Goal: Task Accomplishment & Management: Manage account settings

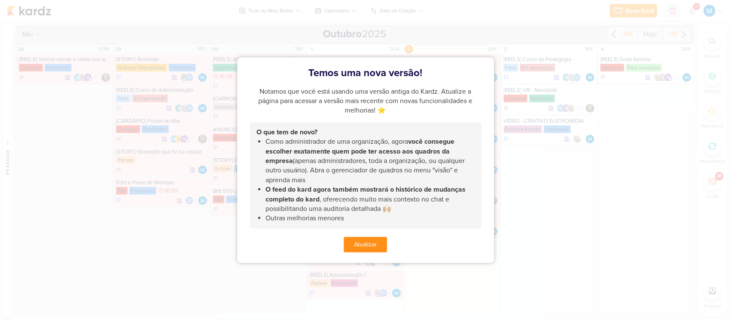
click at [372, 241] on button "Atualizar" at bounding box center [365, 244] width 43 height 15
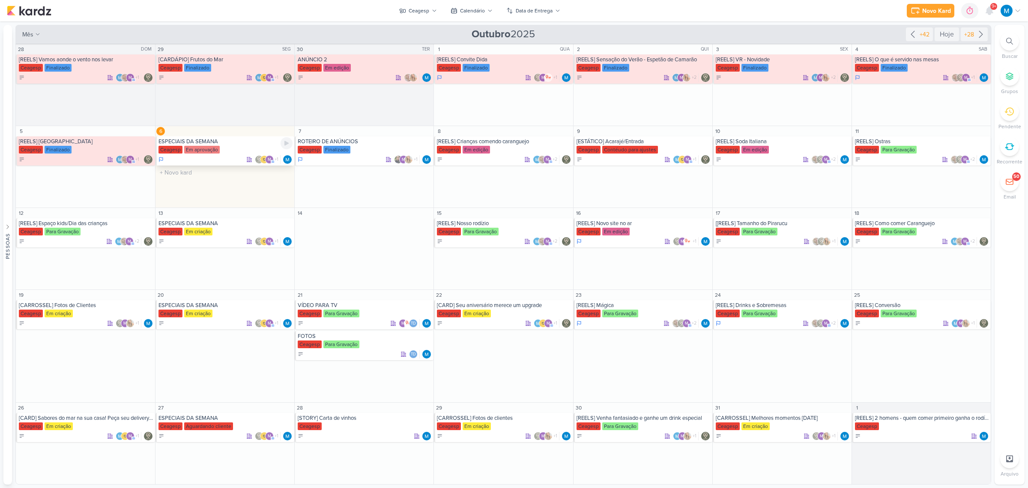
click at [218, 141] on div "ESPECIAIS DA SEMANA" at bounding box center [226, 141] width 134 height 7
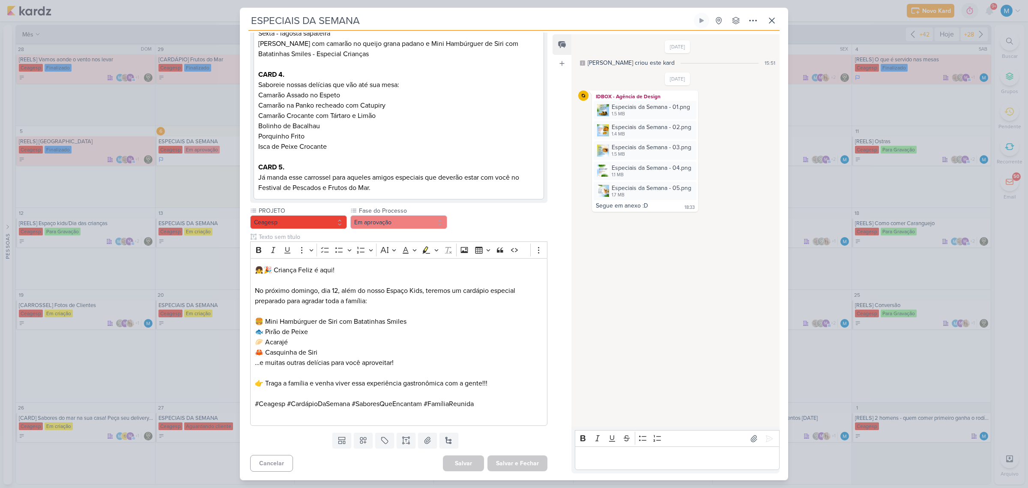
scroll to position [378, 0]
click at [603, 108] on img at bounding box center [603, 110] width 12 height 12
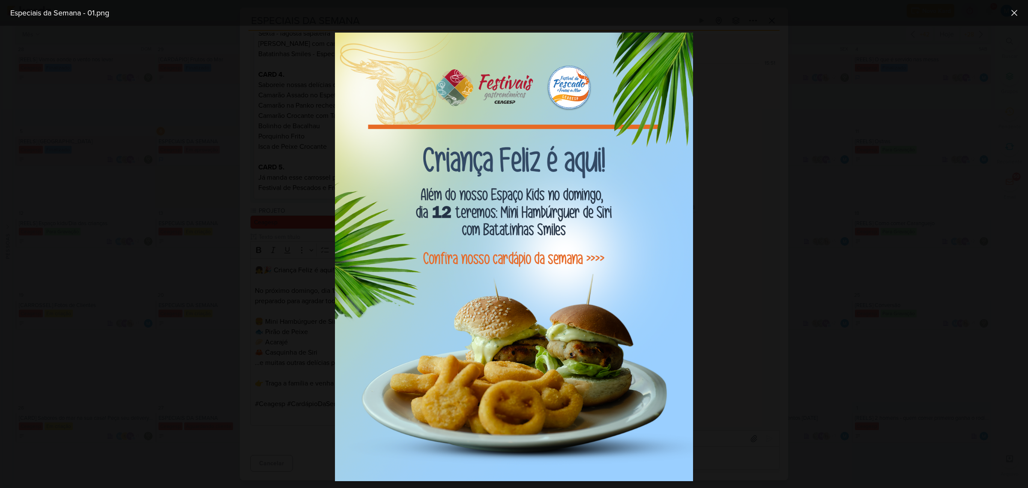
click at [731, 257] on div at bounding box center [514, 257] width 1028 height 462
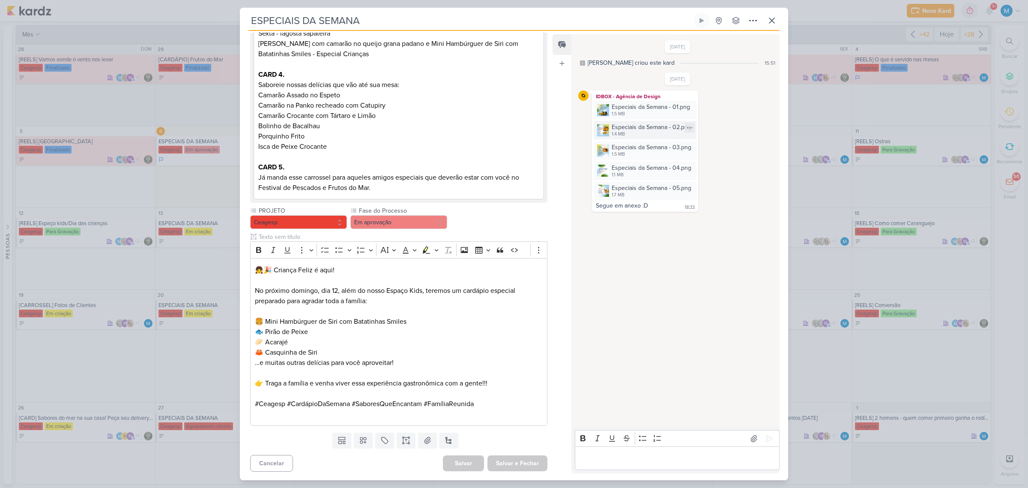
click at [603, 129] on img at bounding box center [603, 130] width 12 height 12
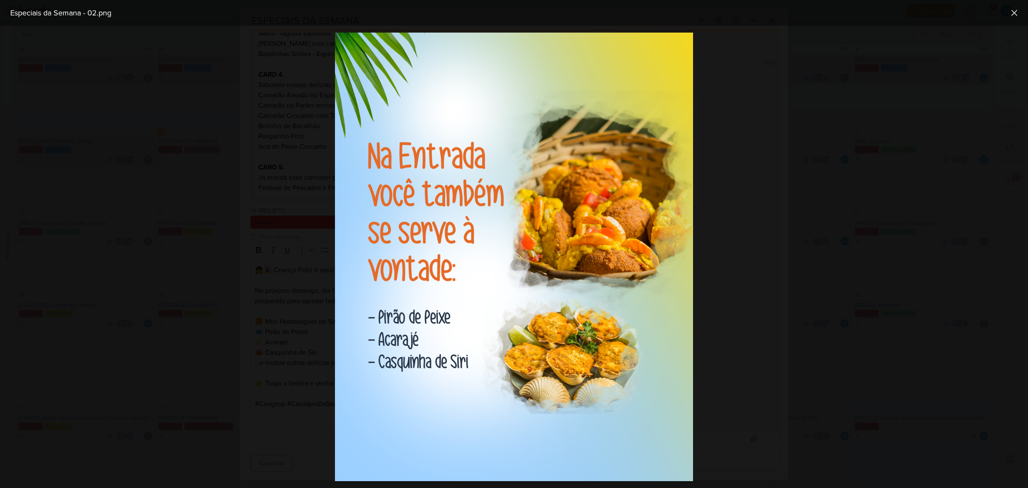
click at [731, 221] on div at bounding box center [514, 257] width 1028 height 462
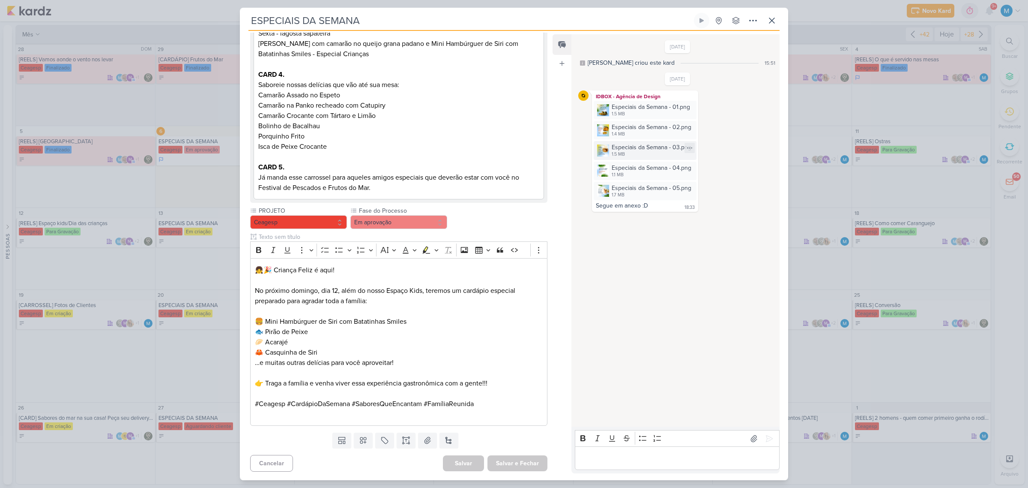
click at [605, 149] on img at bounding box center [603, 150] width 12 height 12
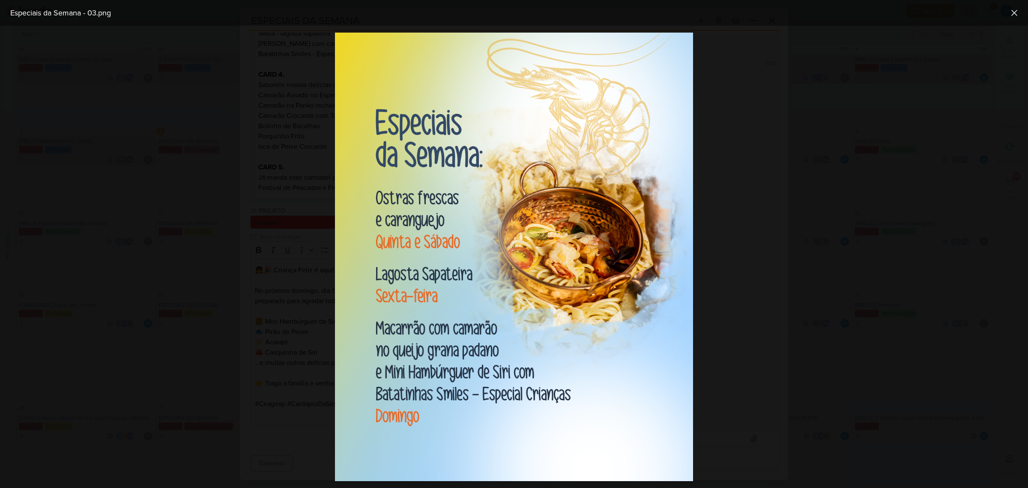
click at [731, 258] on div at bounding box center [514, 257] width 1028 height 462
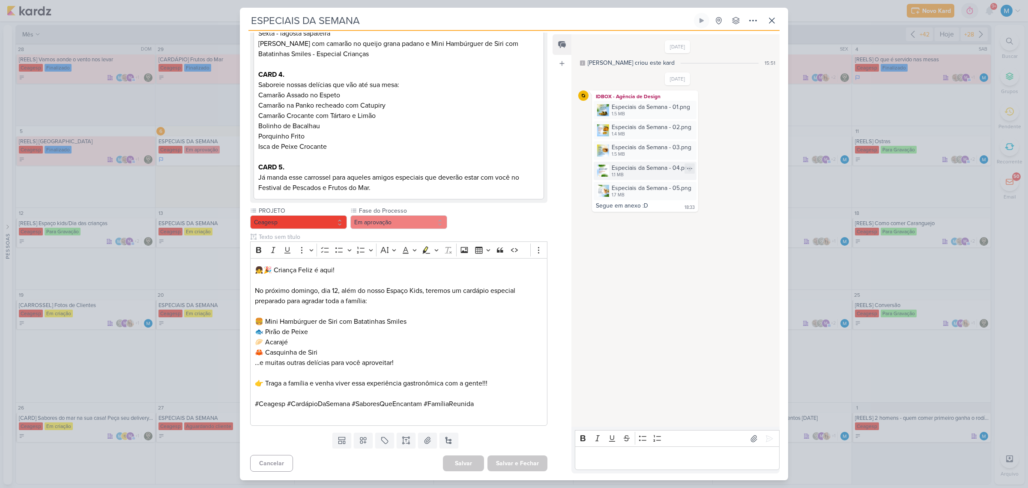
click at [605, 166] on img at bounding box center [603, 171] width 12 height 12
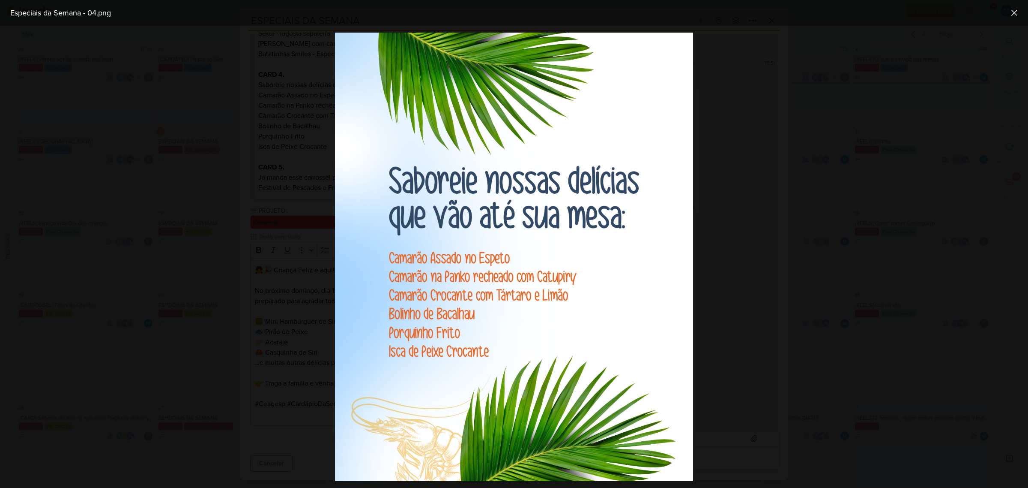
click at [718, 228] on div at bounding box center [514, 257] width 1028 height 462
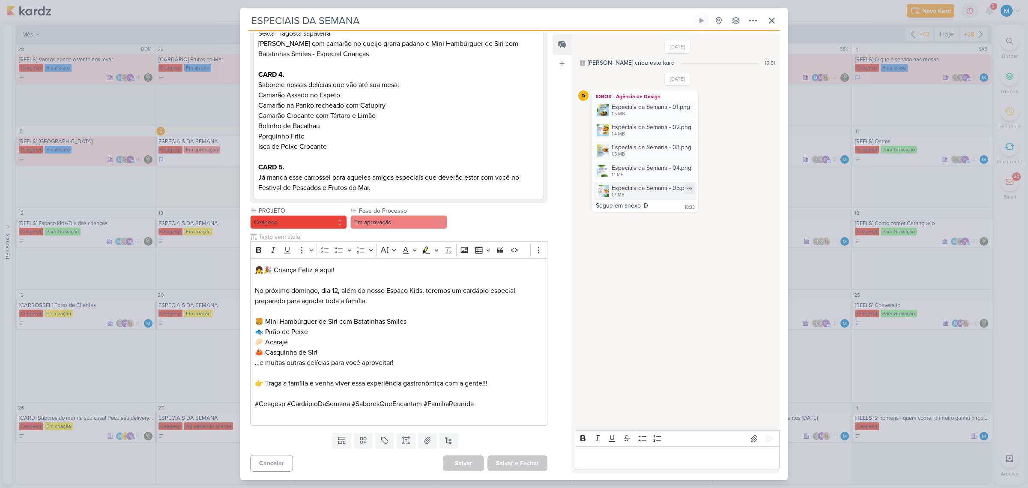
click at [603, 189] on img at bounding box center [603, 191] width 12 height 12
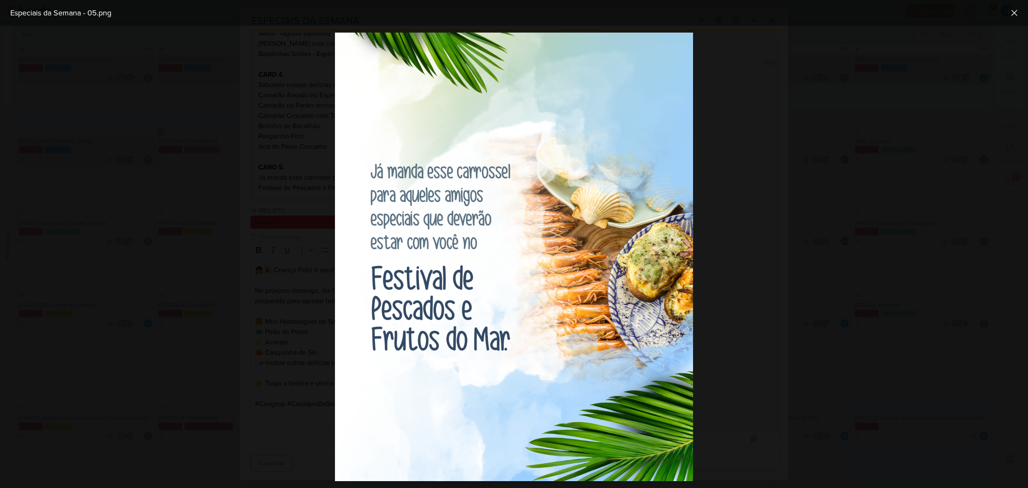
click at [731, 287] on div at bounding box center [514, 257] width 1028 height 462
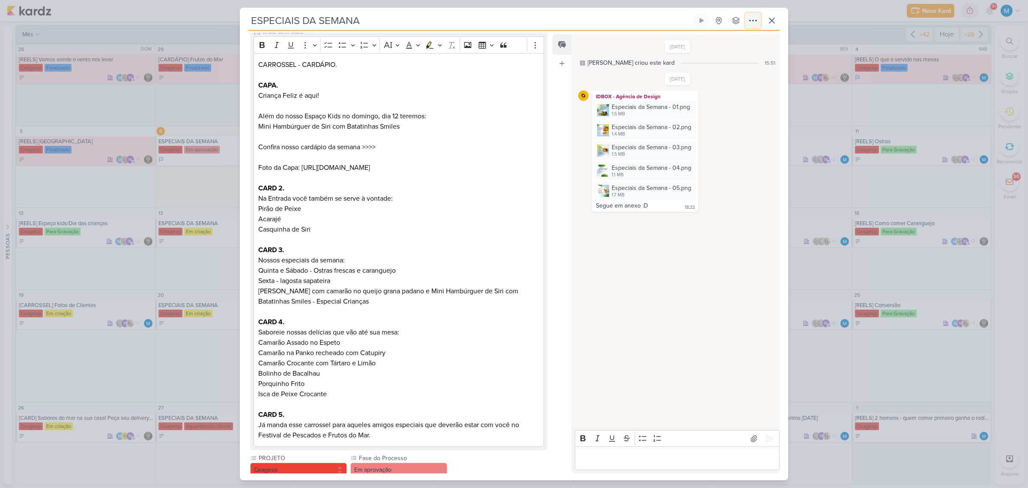
scroll to position [0, 0]
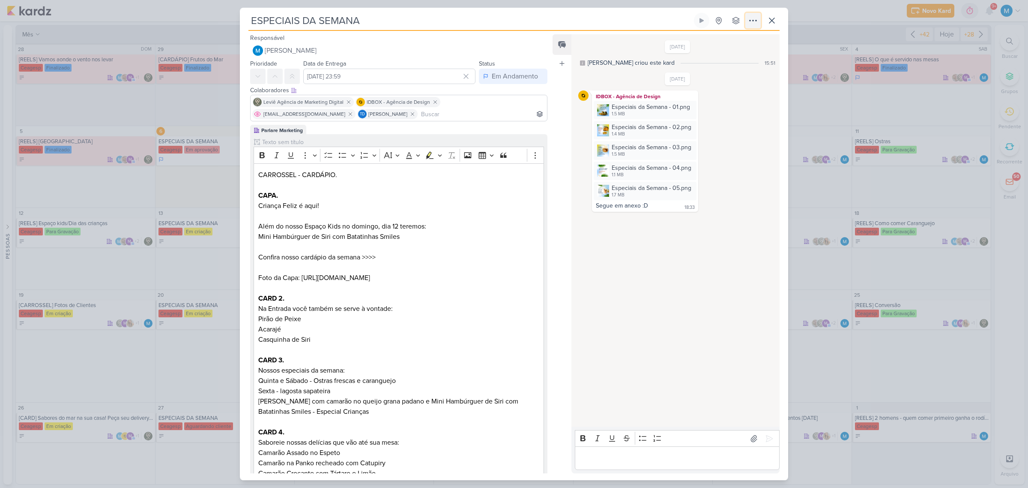
click at [731, 23] on icon at bounding box center [753, 20] width 10 height 10
click at [715, 39] on div "Copiar Link" at bounding box center [700, 40] width 30 height 9
click at [731, 18] on icon at bounding box center [772, 20] width 10 height 10
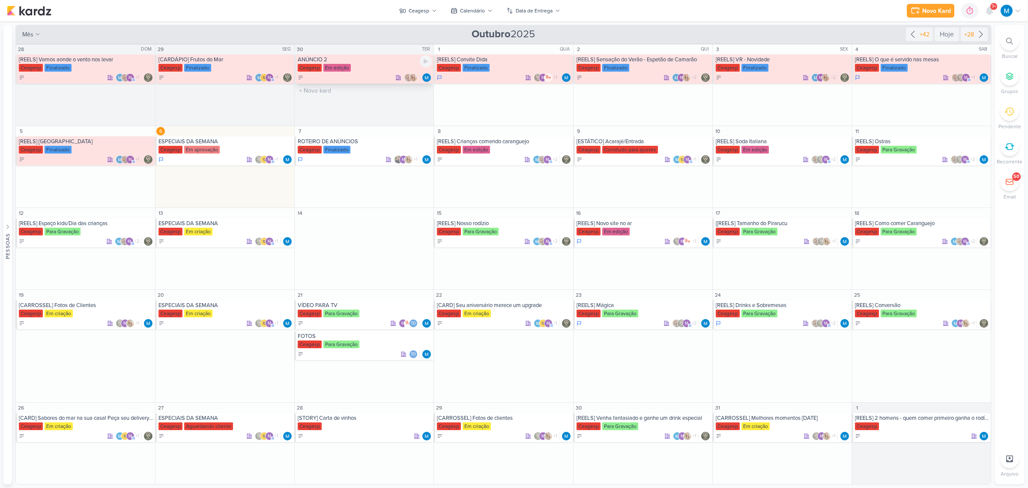
click at [323, 60] on div "ANÚNCIO 2" at bounding box center [365, 59] width 134 height 7
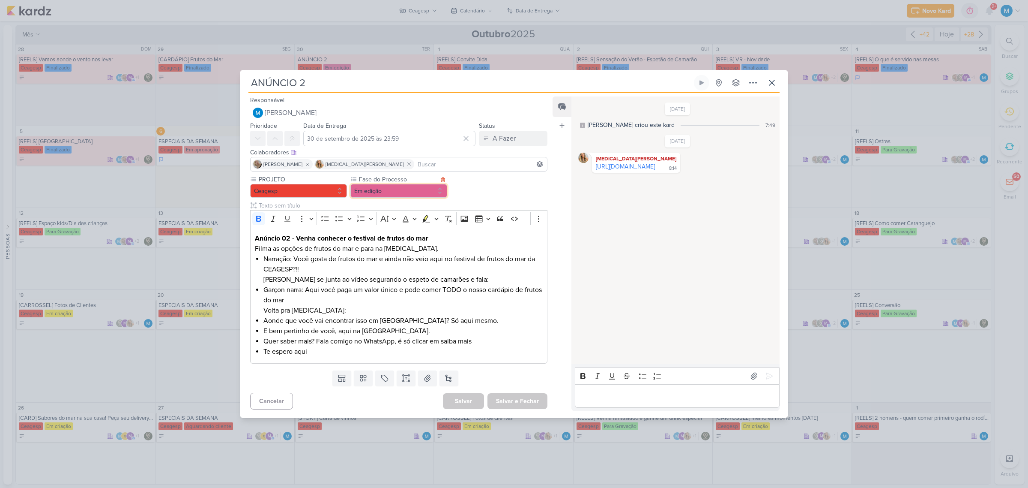
click at [416, 189] on button "Em edição" at bounding box center [398, 191] width 97 height 14
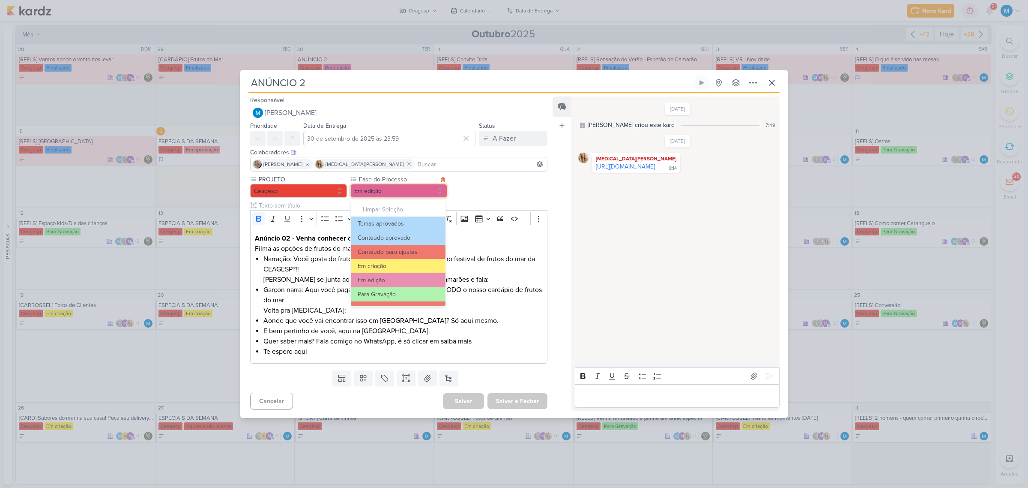
scroll to position [83, 0]
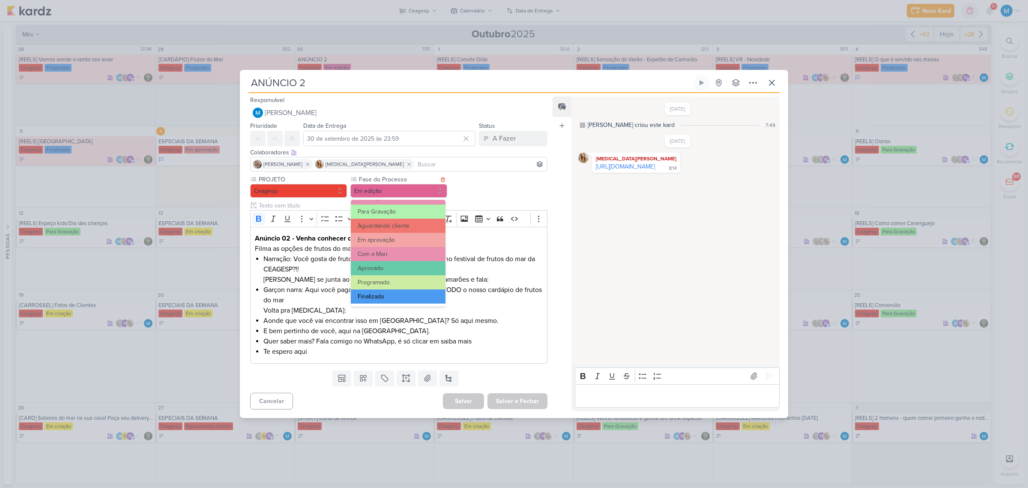
click at [397, 294] on button "Finalizado" at bounding box center [398, 296] width 95 height 14
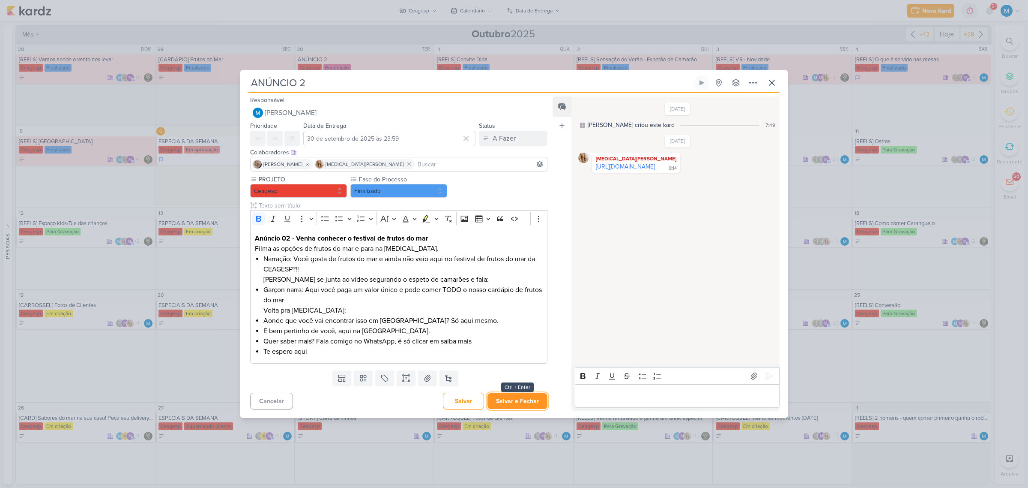
click at [513, 320] on button "Salvar e Fechar" at bounding box center [518, 401] width 60 height 16
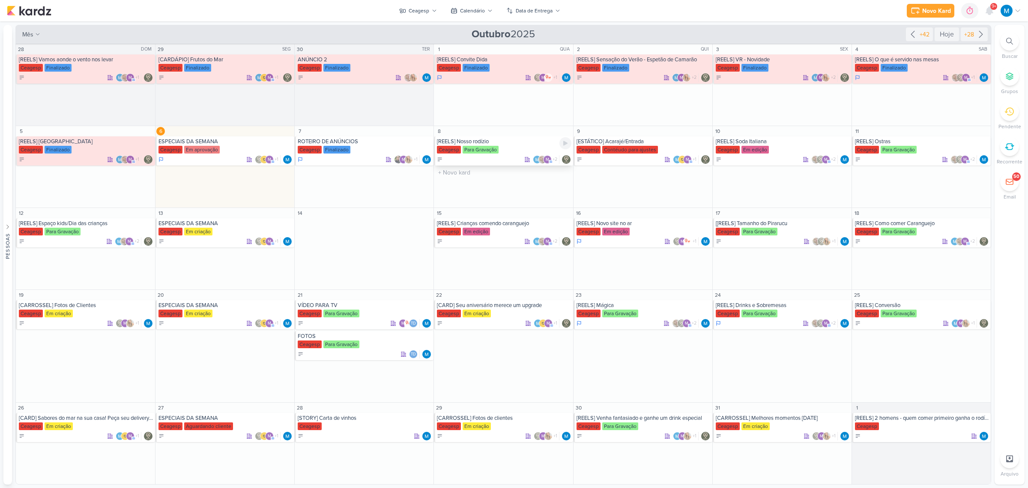
click at [472, 142] on div "[REELS] Nosso rodízio" at bounding box center [504, 141] width 134 height 7
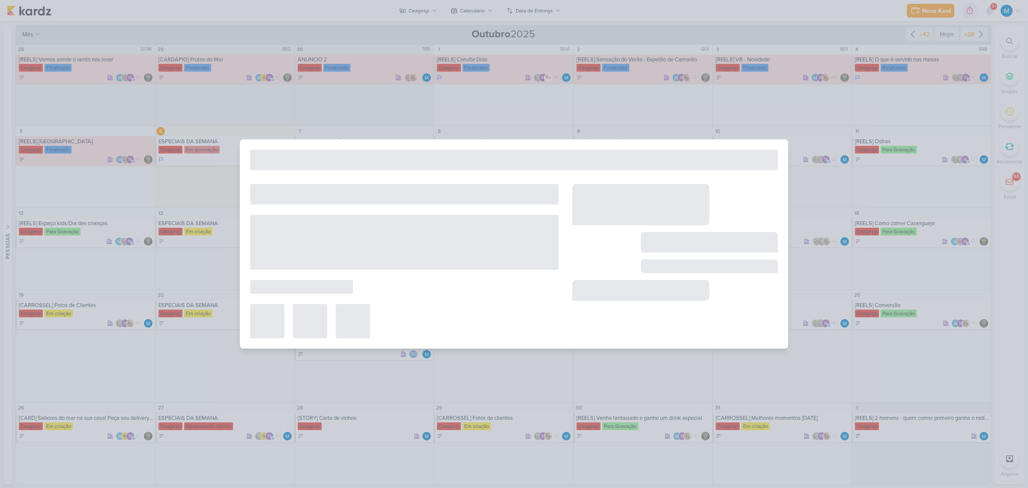
type input "[REELS] Nosso rodízio"
type input "8 de outubro de 2025 às 23:59"
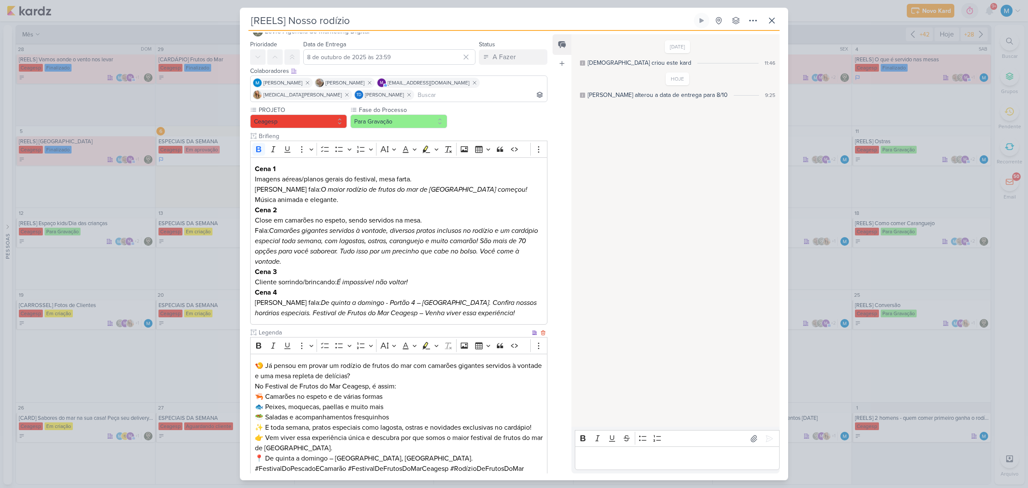
scroll to position [0, 0]
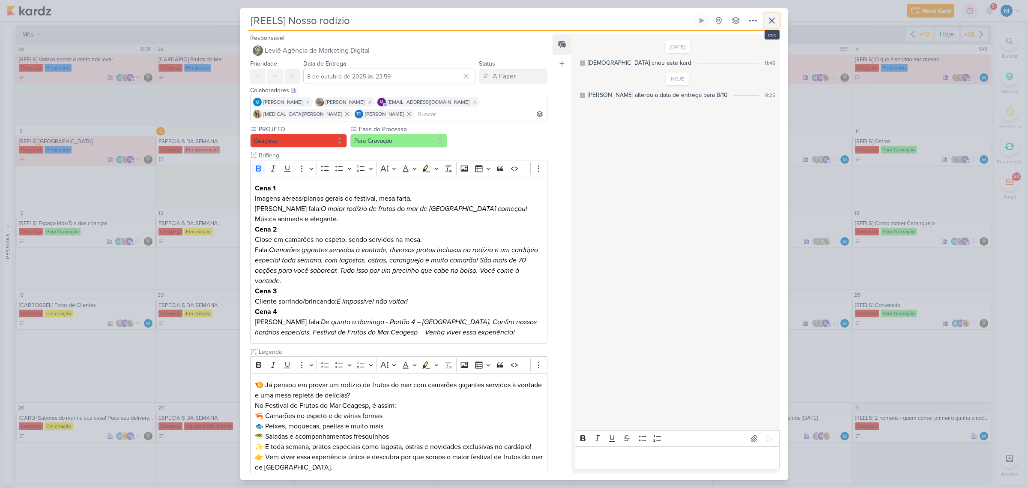
click at [731, 23] on icon at bounding box center [772, 20] width 10 height 10
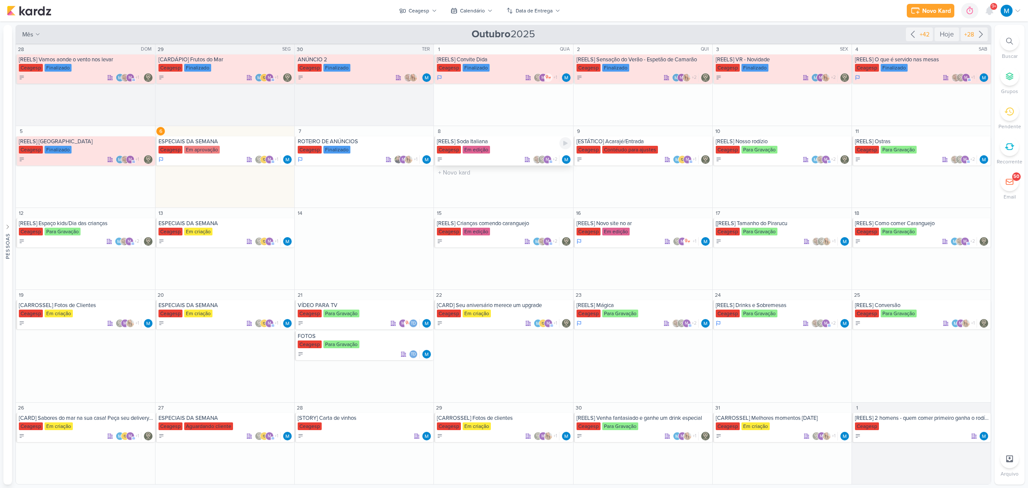
click at [461, 142] on div "[REELS] Soda Italiana" at bounding box center [504, 141] width 134 height 7
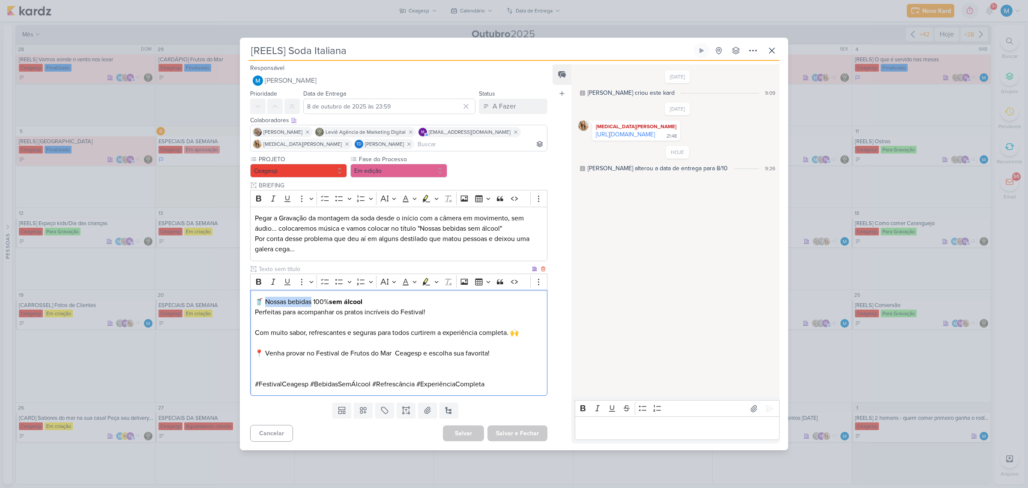
drag, startPoint x: 266, startPoint y: 299, endPoint x: 313, endPoint y: 301, distance: 46.7
click at [313, 301] on p "🥤 Nossas bebidas 100% sem álcool" at bounding box center [399, 301] width 288 height 10
click at [266, 300] on p "🥤 Nossas bebidas 100% sem álcool" at bounding box center [399, 301] width 288 height 10
click at [278, 300] on p "🥤 Nossas bebidas 100% sem álcool" at bounding box center [399, 301] width 288 height 10
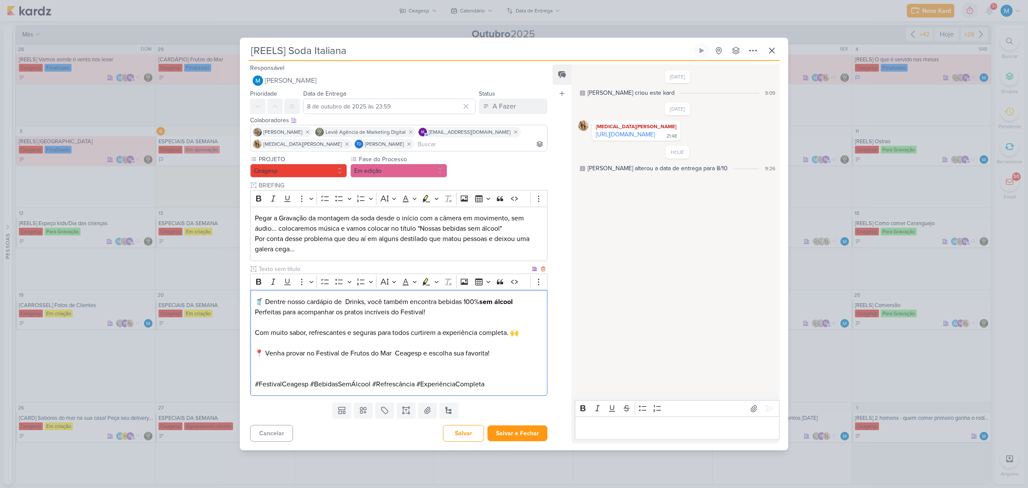
click at [345, 302] on p "🥤 Dentre nosso cardápio de Drinks, você também encontra bebidas 100% sem álcool" at bounding box center [399, 301] width 288 height 10
click at [372, 320] on p "Editor editing area: main" at bounding box center [399, 343] width 288 height 10
click at [397, 320] on p "📍 Venha provar no Festival de Frutos do Mar Ceagesp e escolha sua favorita!" at bounding box center [399, 353] width 288 height 10
click at [260, 320] on p "Editor editing area: main" at bounding box center [399, 343] width 288 height 10
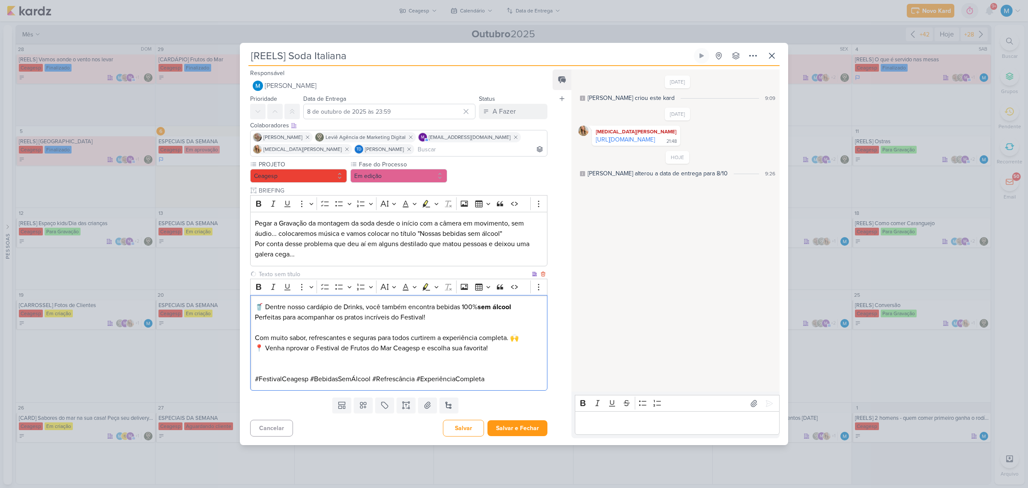
drag, startPoint x: 311, startPoint y: 348, endPoint x: 305, endPoint y: 352, distance: 7.1
drag, startPoint x: 311, startPoint y: 346, endPoint x: 294, endPoint y: 346, distance: 17.1
click at [294, 320] on p "📍 Venha nprovar o Festival de Frutos do Mar Ceagesp e escolha sua favorita!" at bounding box center [399, 348] width 288 height 10
click at [292, 320] on p "📍 Venha nprovar o Festival de Frutos do Mar Ceagesp e escolha sua favorita!" at bounding box center [399, 348] width 288 height 10
click at [289, 320] on p "📍 Venha nprovar o Festival de Frutos do Mar Ceagesp e escolha sua favorita!" at bounding box center [399, 348] width 288 height 10
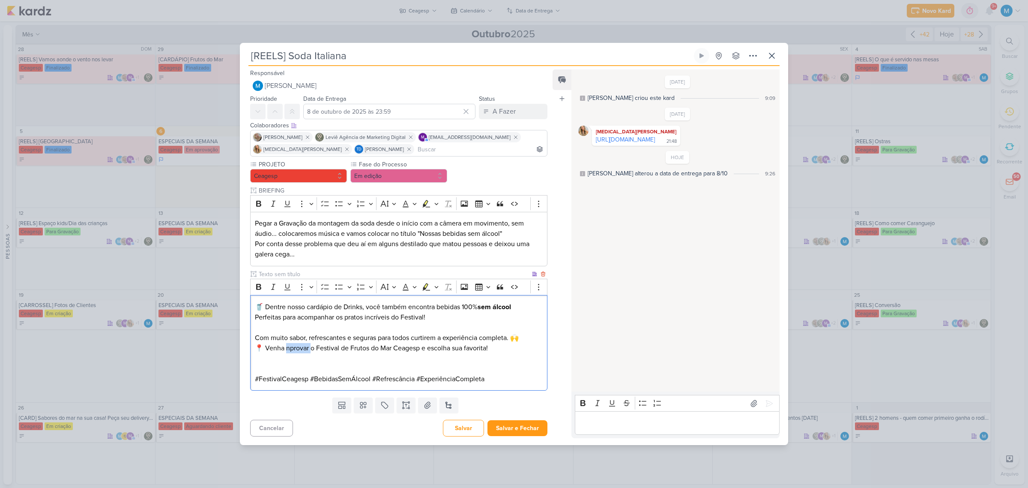
click at [289, 320] on p "📍 Venha nprovar o Festival de Frutos do Mar Ceagesp e escolha sua favorita!" at bounding box center [399, 348] width 288 height 10
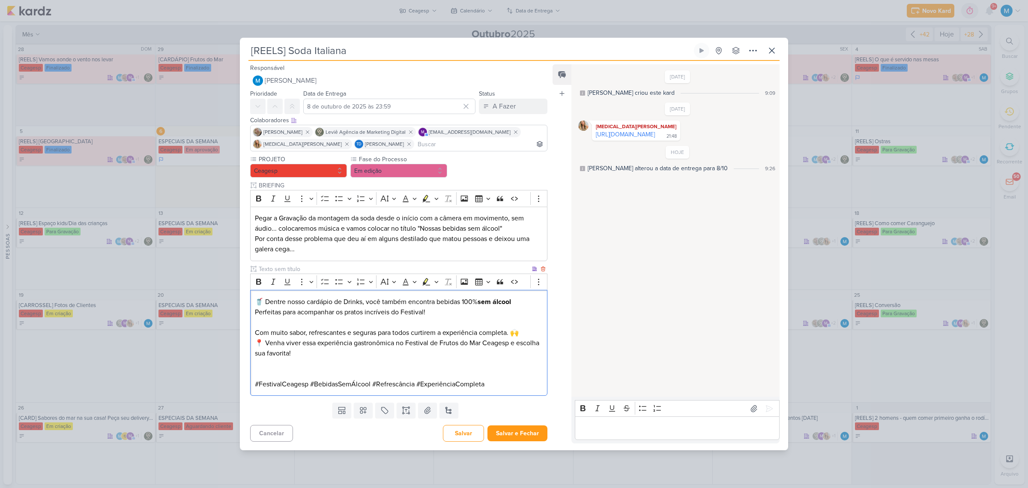
drag, startPoint x: 440, startPoint y: 339, endPoint x: 455, endPoint y: 376, distance: 39.5
click at [440, 320] on p "📍 Venha viver essa experiência gastronômica no Festival de Frutos do Mar Ceages…" at bounding box center [399, 348] width 288 height 21
click at [264, 320] on p "Editor editing area: main" at bounding box center [399, 363] width 288 height 10
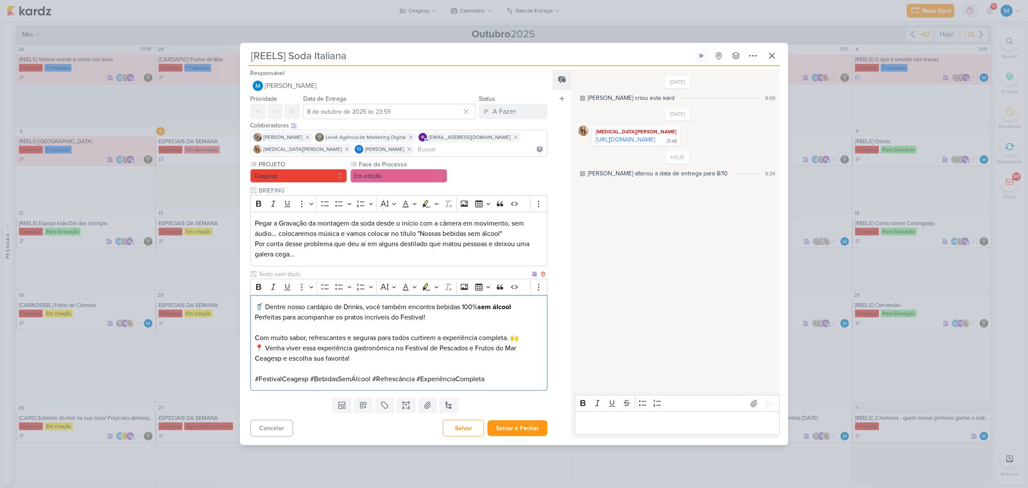
click at [326, 320] on p "📍 Venha viver essa experiência gastronômica no Festival de Pescados e Frutos do…" at bounding box center [399, 353] width 288 height 21
click at [532, 191] on icon at bounding box center [534, 190] width 5 height 5
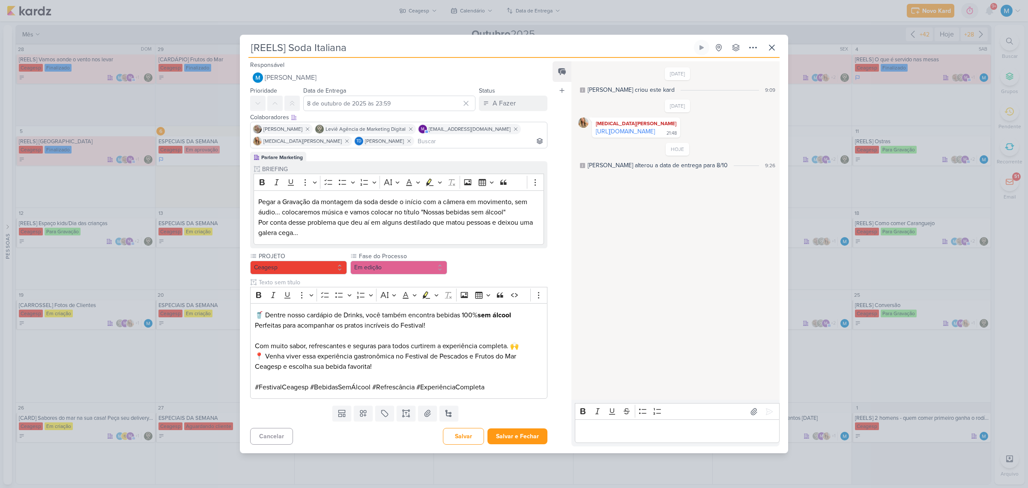
drag, startPoint x: 290, startPoint y: 45, endPoint x: 359, endPoint y: 52, distance: 68.8
click at [359, 52] on input "[REELS] Soda Italiana" at bounding box center [470, 47] width 444 height 15
click at [502, 320] on button "Salvar e Fechar" at bounding box center [518, 436] width 60 height 16
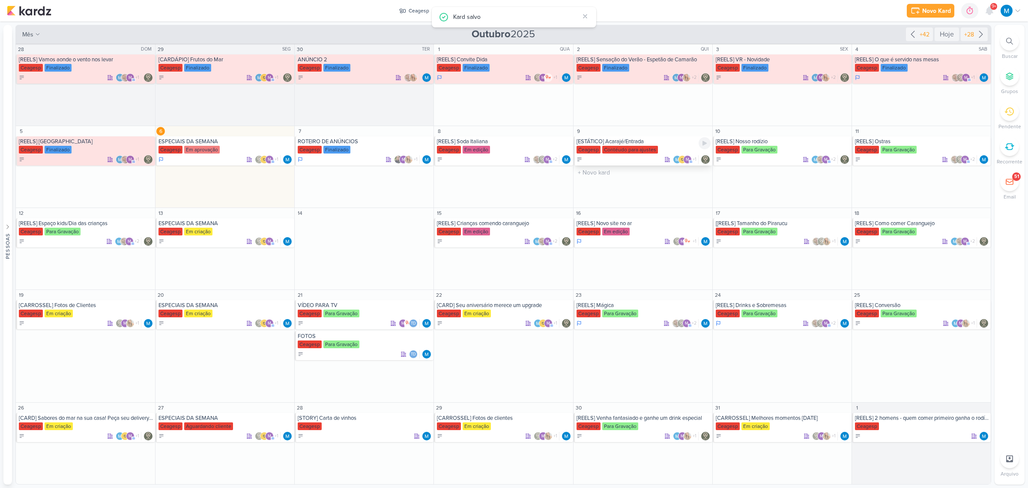
click at [630, 142] on div "[ESTÁTICO] Acarajé/Entrada" at bounding box center [644, 141] width 134 height 7
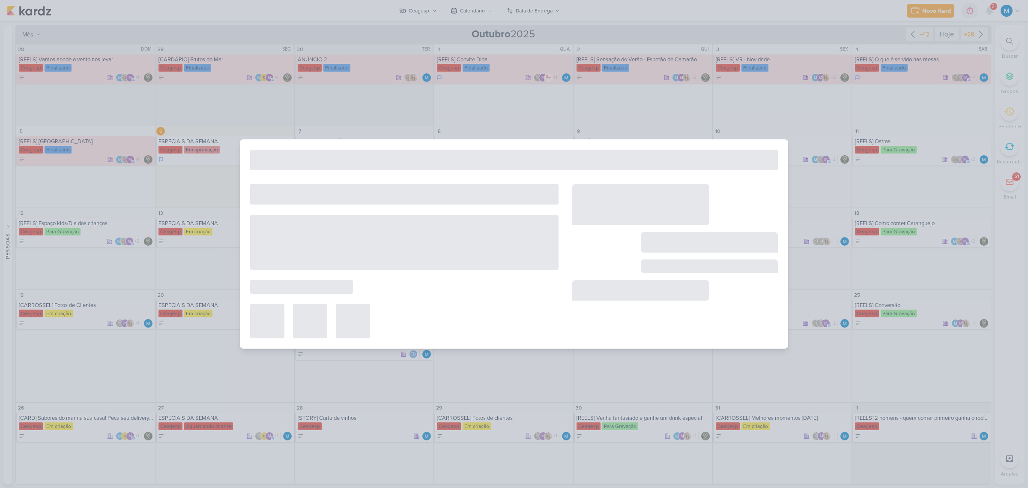
type input "[ESTÁTICO] Acarajé/Entrada"
type input "[DATE] 23:59"
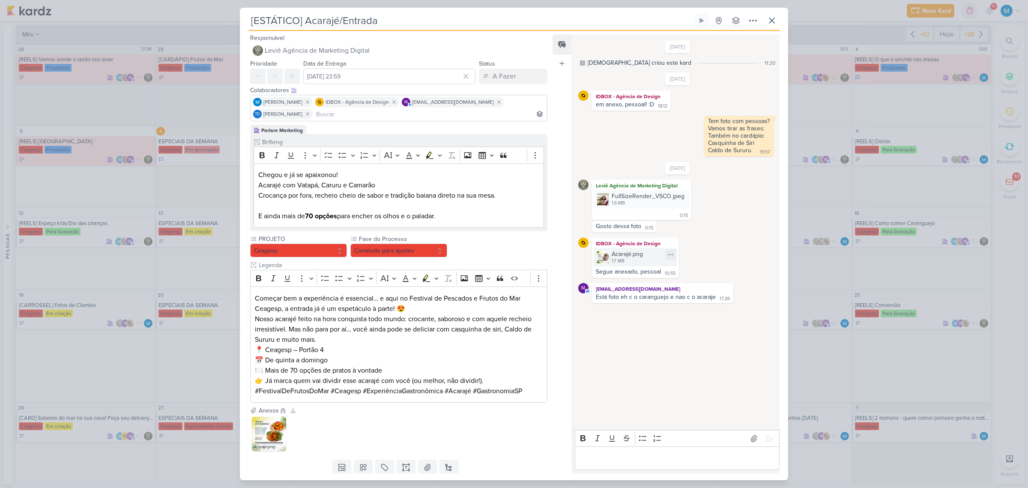
click at [602, 253] on img at bounding box center [603, 257] width 12 height 12
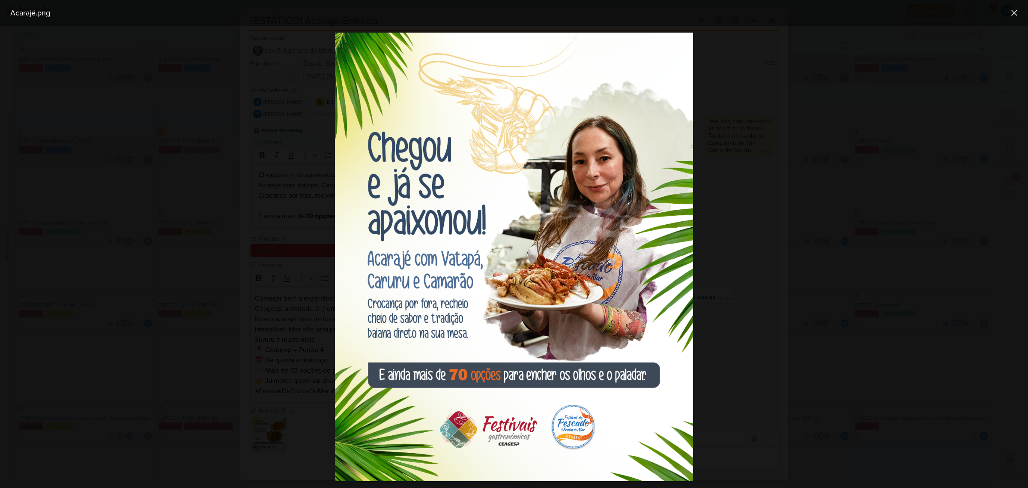
click at [731, 320] on div at bounding box center [514, 257] width 1028 height 462
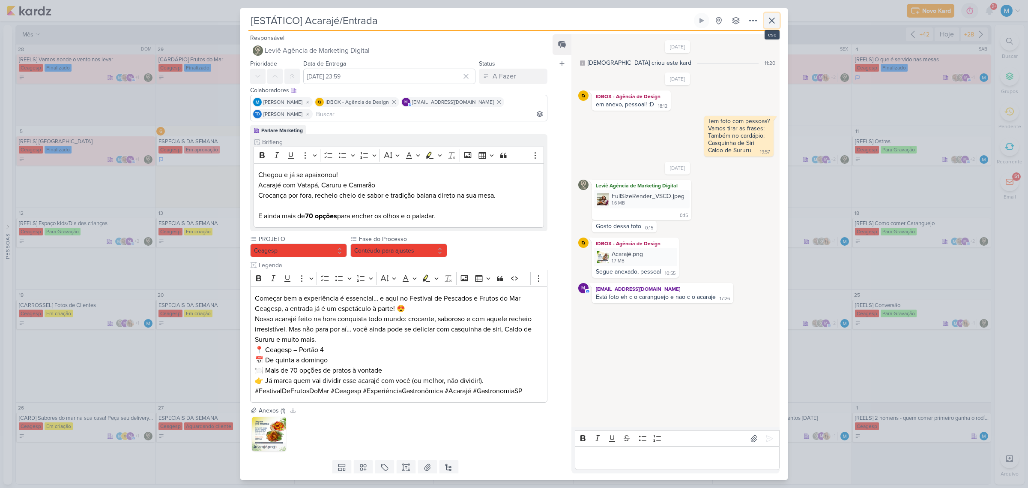
click at [731, 20] on icon at bounding box center [771, 20] width 5 height 5
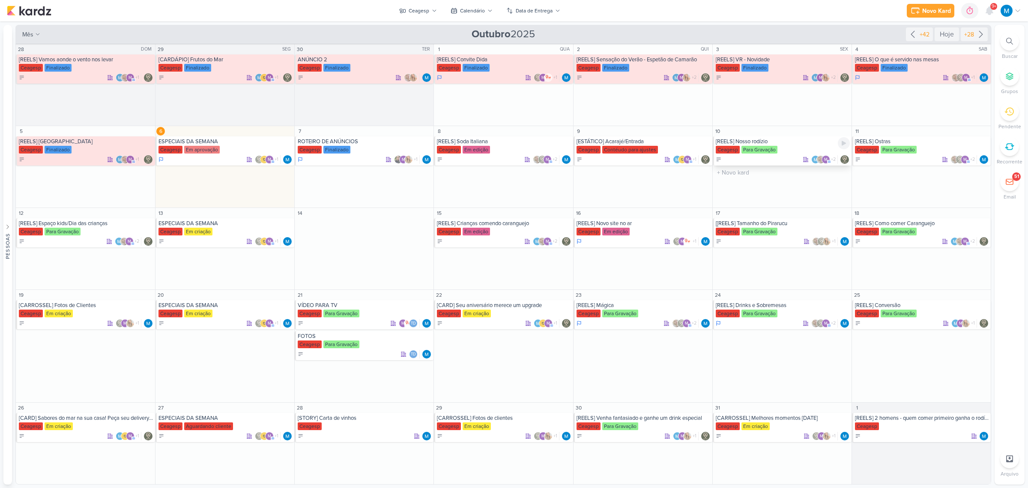
click at [731, 142] on div "[REELS] Nosso rodízio" at bounding box center [783, 141] width 134 height 7
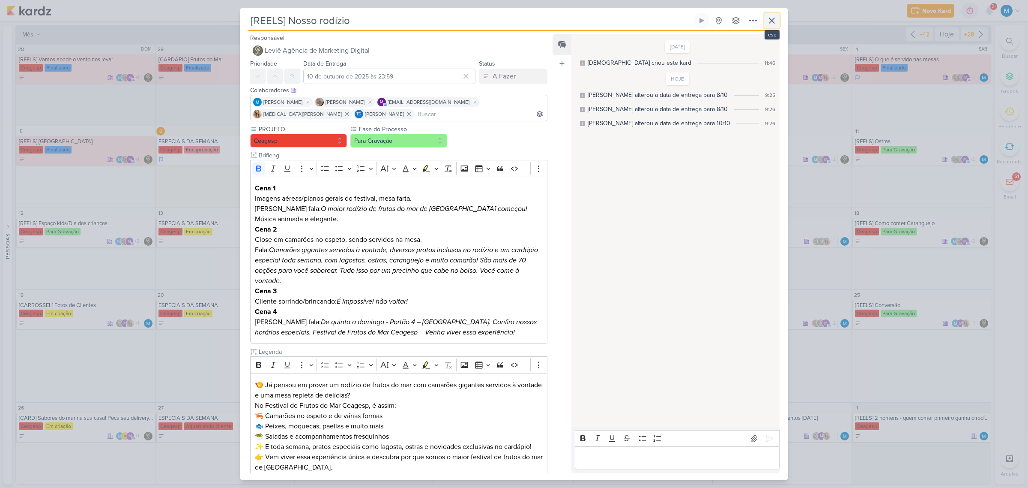
click at [731, 17] on icon at bounding box center [772, 20] width 10 height 10
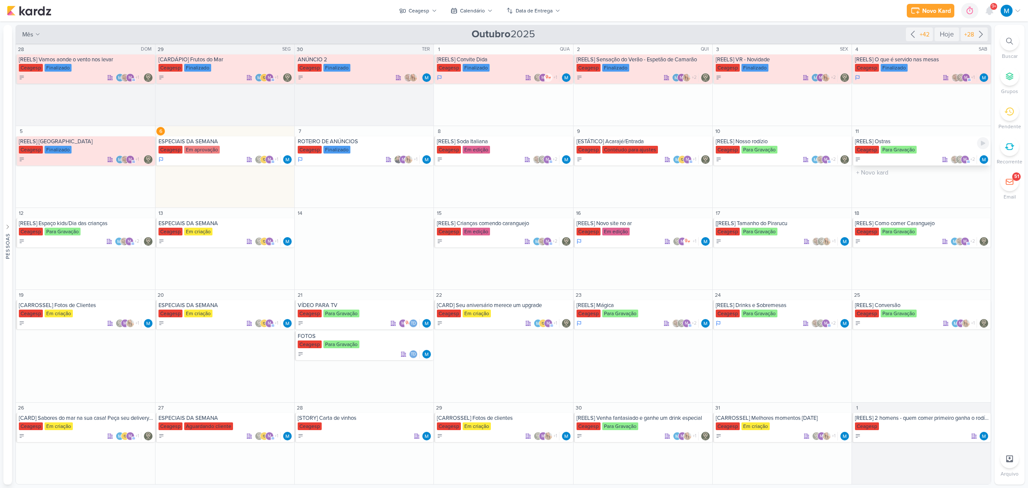
click at [731, 138] on div "[REELS] Ostras" at bounding box center [922, 141] width 134 height 7
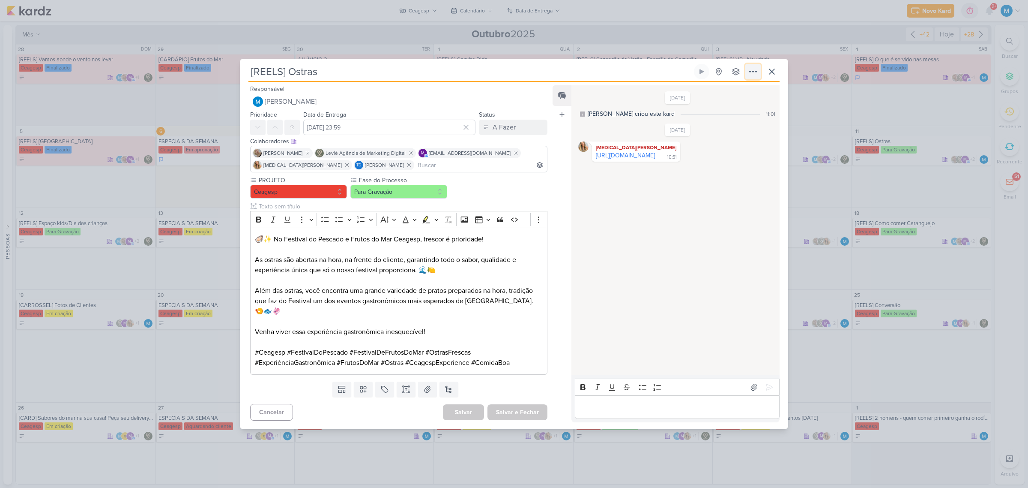
click at [731, 77] on icon at bounding box center [753, 71] width 10 height 10
click at [731, 94] on button "Copiar Link" at bounding box center [722, 91] width 109 height 14
click at [410, 198] on button "Para Gravação" at bounding box center [398, 192] width 97 height 14
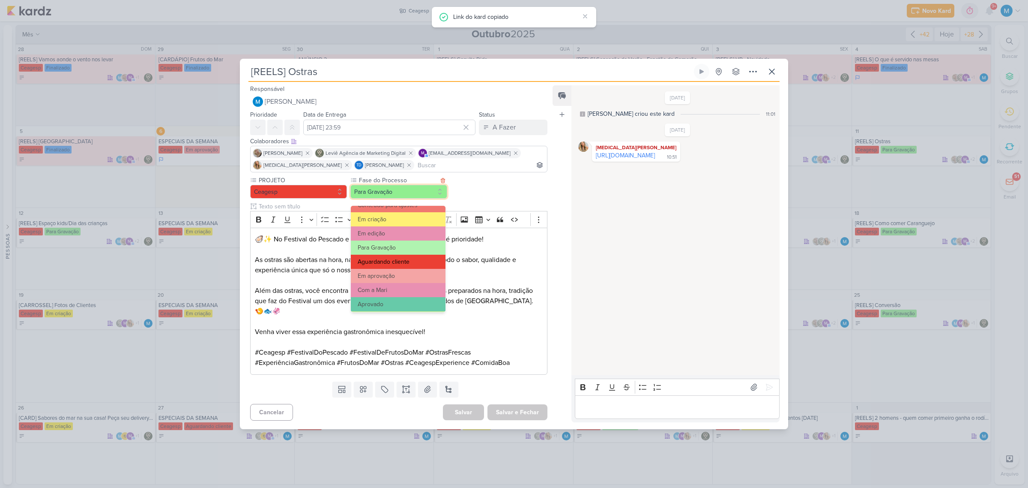
scroll to position [54, 0]
click at [386, 227] on button "Em edição" at bounding box center [398, 232] width 95 height 14
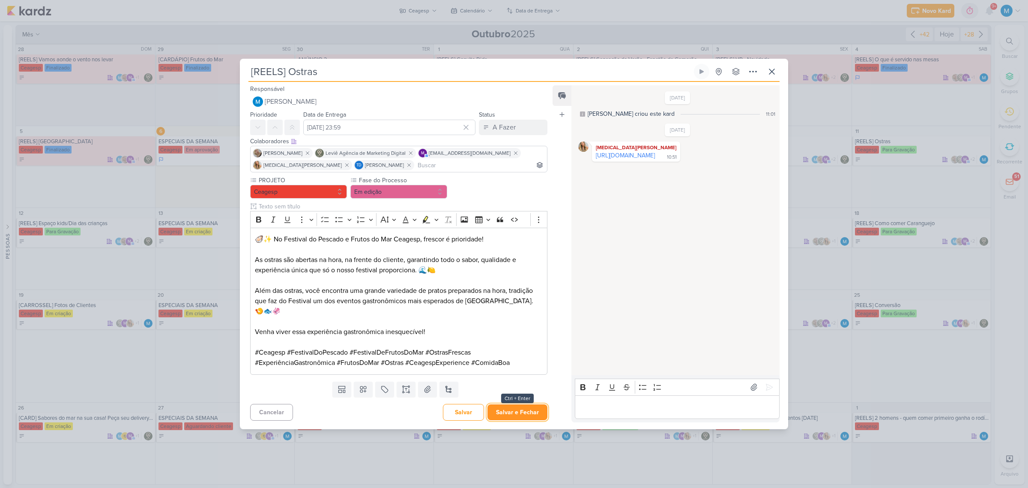
click at [533, 320] on button "Salvar e Fechar" at bounding box center [518, 412] width 60 height 16
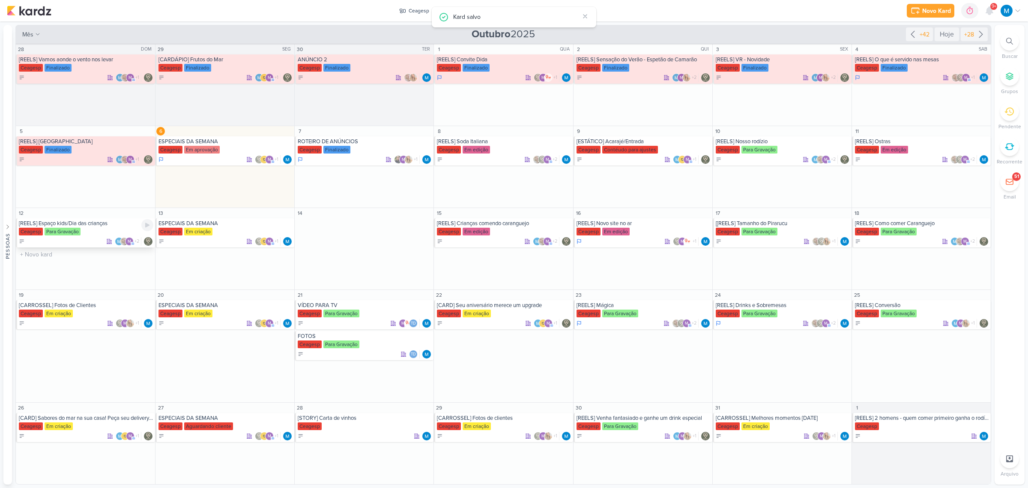
click at [95, 223] on div "[REELS] Espaço kids/Dia das crianças" at bounding box center [86, 223] width 135 height 7
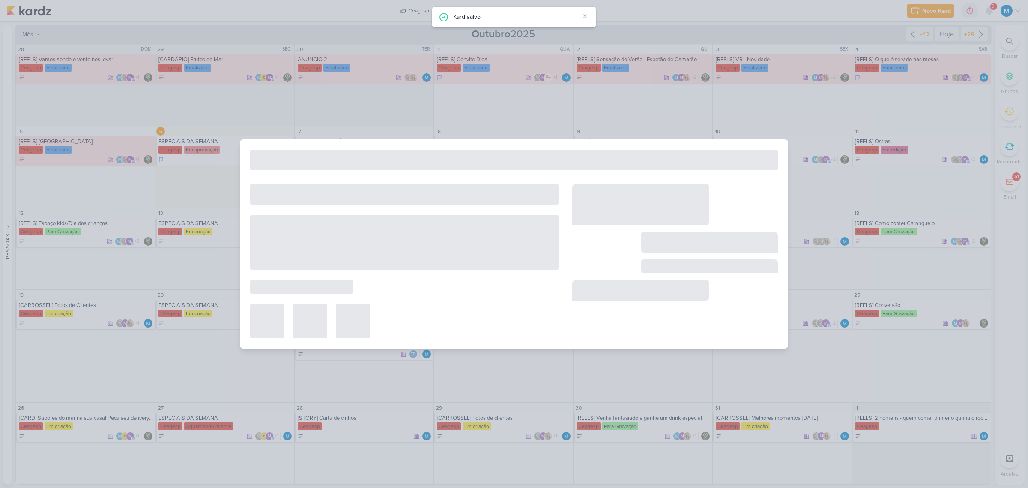
type input "[REELS] Espaço kids/Dia das crianças"
type input "[DATE] 23:59"
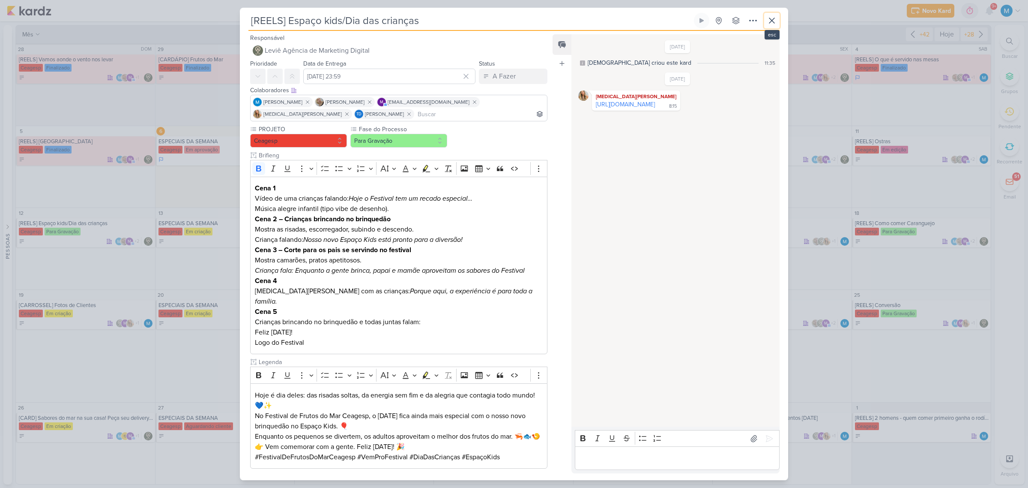
drag, startPoint x: 771, startPoint y: 18, endPoint x: 769, endPoint y: 45, distance: 26.6
click at [731, 18] on icon at bounding box center [772, 20] width 10 height 10
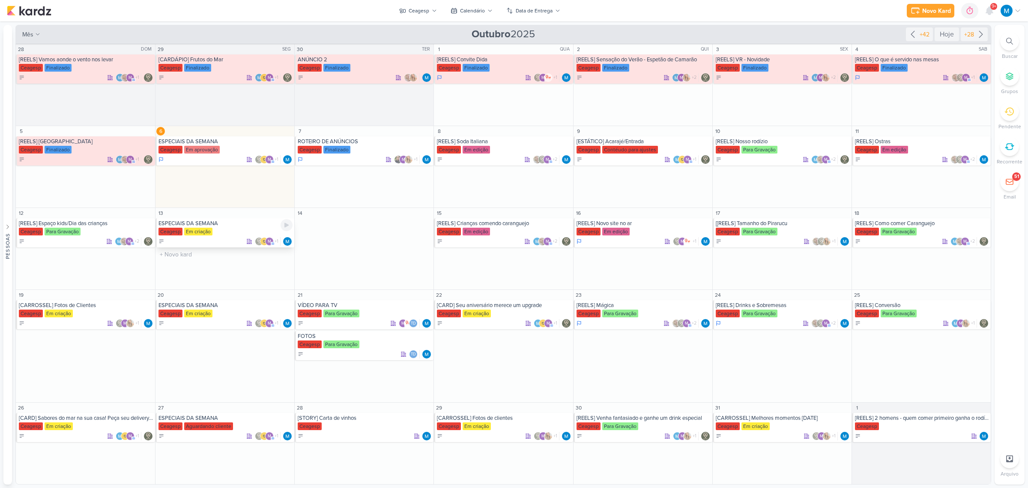
click at [193, 224] on div "ESPECIAIS DA SEMANA" at bounding box center [226, 223] width 134 height 7
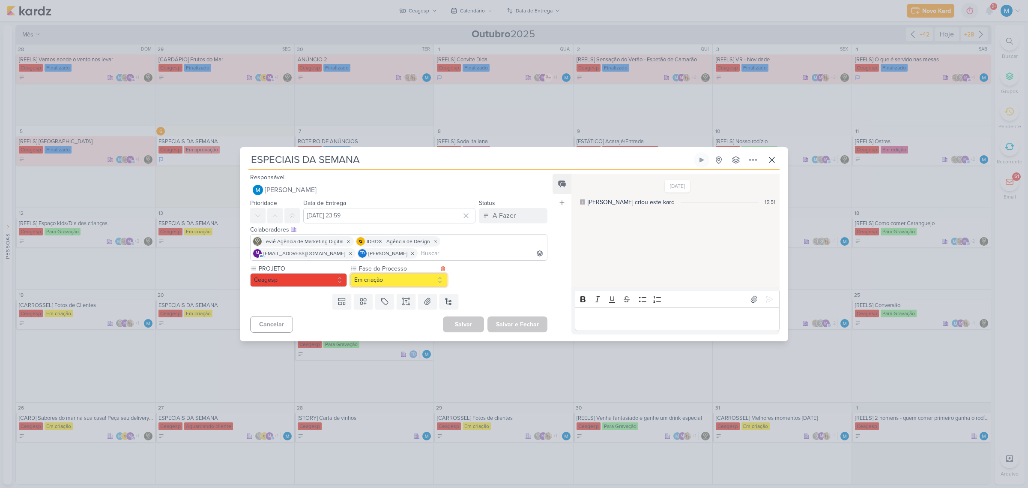
click at [390, 279] on button "Em criação" at bounding box center [398, 280] width 97 height 14
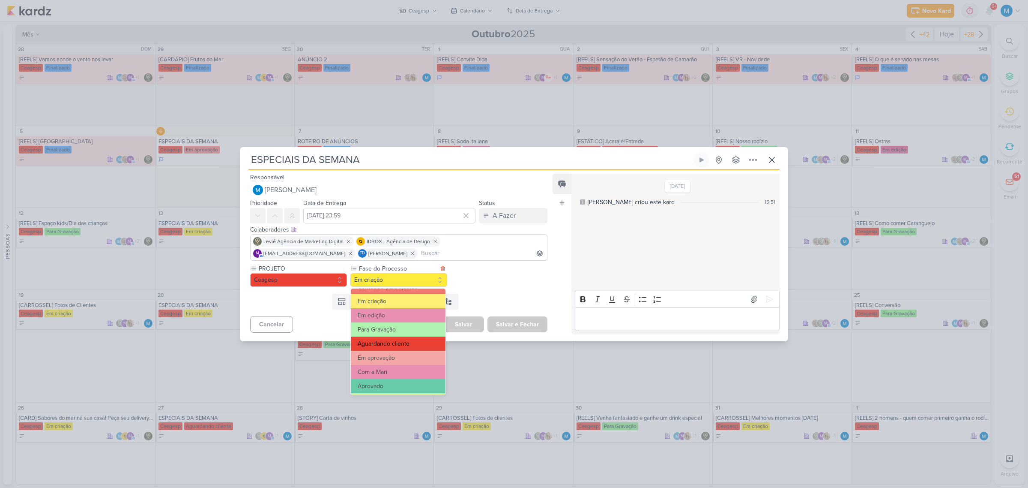
click at [398, 320] on button "Aguardando cliente" at bounding box center [398, 343] width 95 height 14
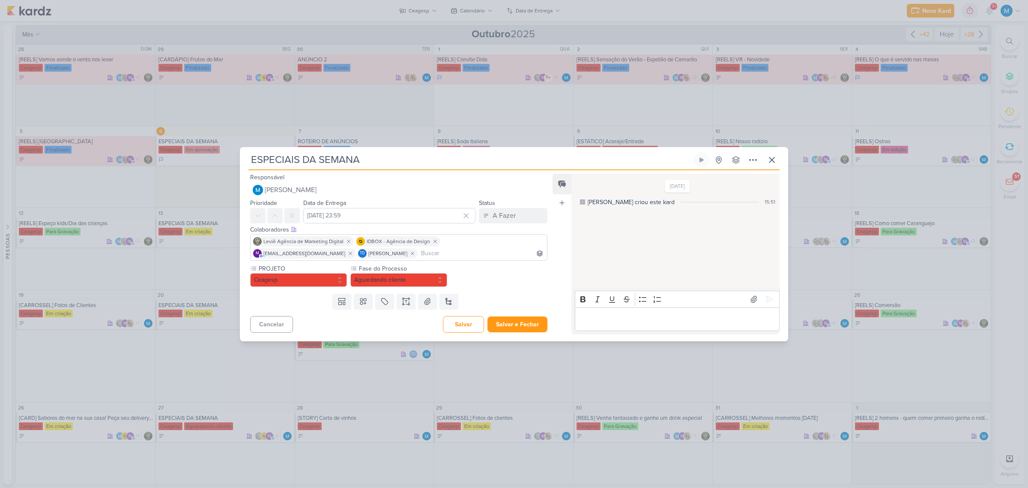
click at [631, 317] on p "Editor editing area: main" at bounding box center [677, 319] width 196 height 10
click at [523, 320] on button "Salvar e Fechar" at bounding box center [518, 324] width 60 height 16
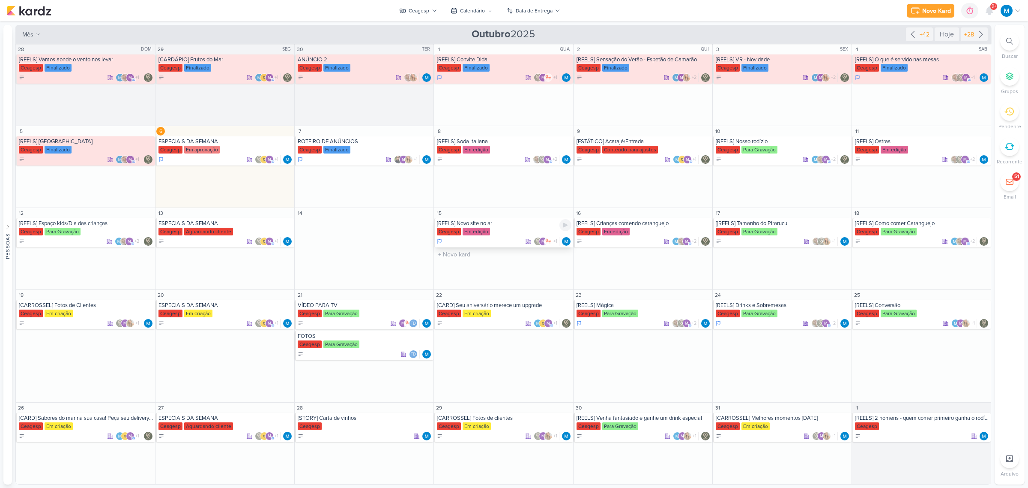
click at [488, 225] on div "[REELS] Novo site no ar" at bounding box center [504, 223] width 134 height 7
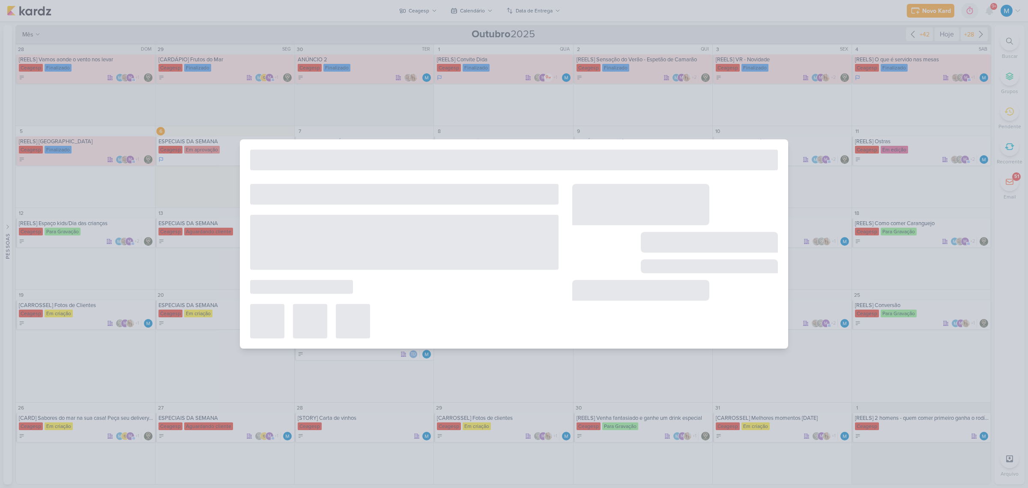
type input "[REELS] Novo site no ar"
type input "[DATE] 23:59"
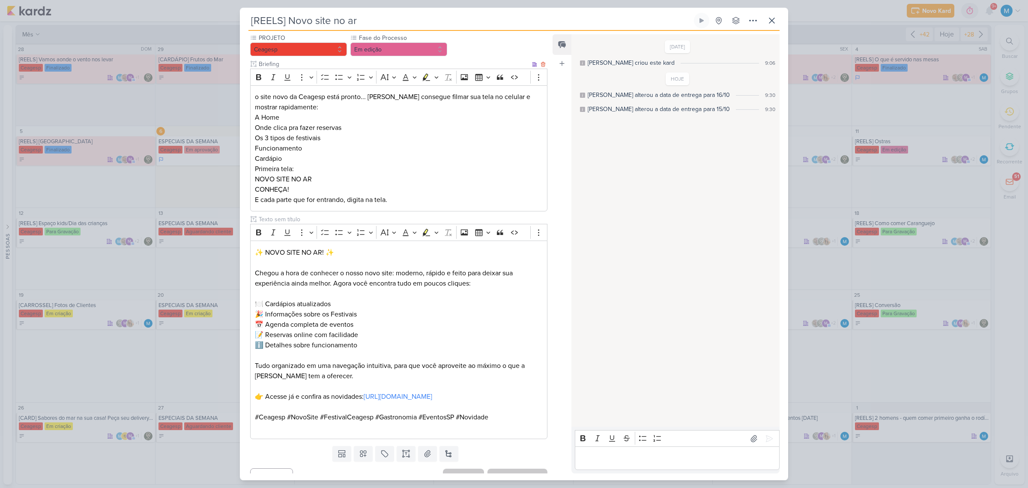
scroll to position [105, 0]
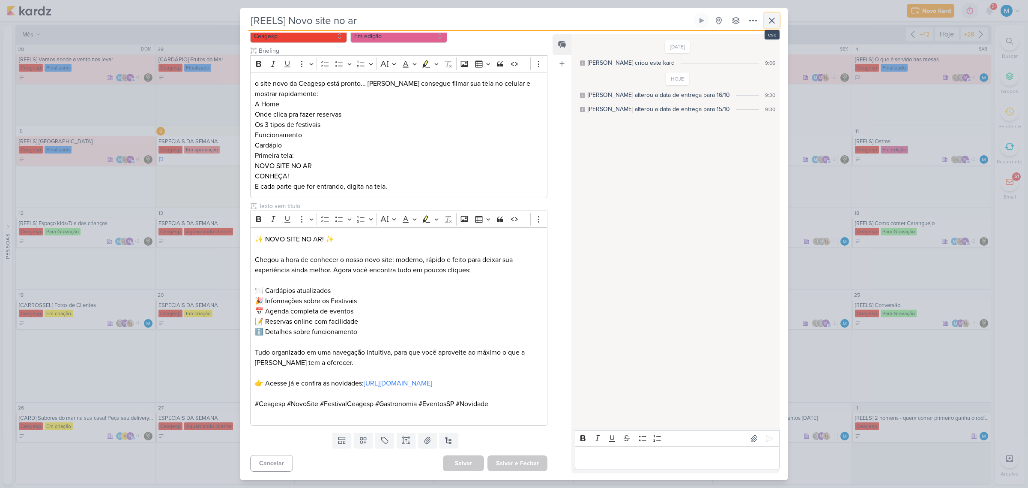
click at [731, 20] on icon at bounding box center [772, 20] width 10 height 10
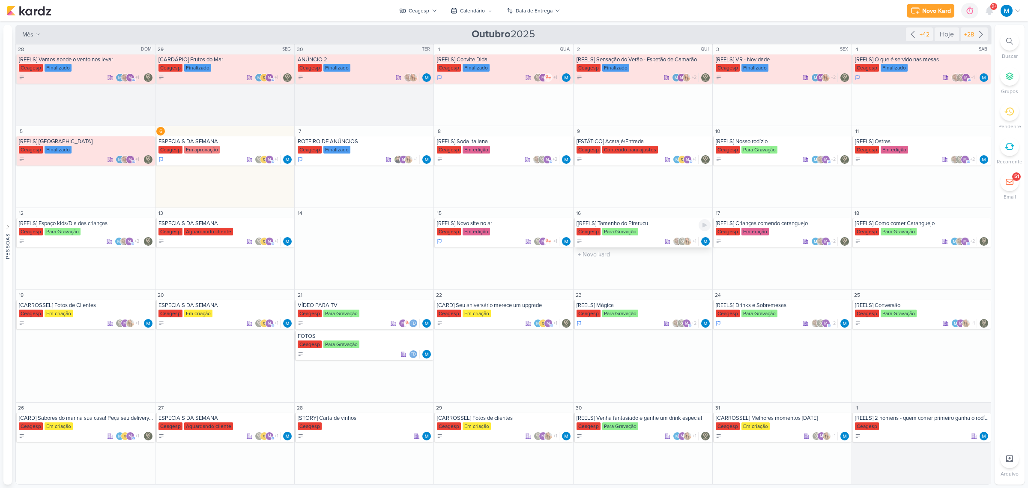
click at [645, 226] on div "[[REELS] Tamanho do Pirarucu" at bounding box center [644, 223] width 134 height 7
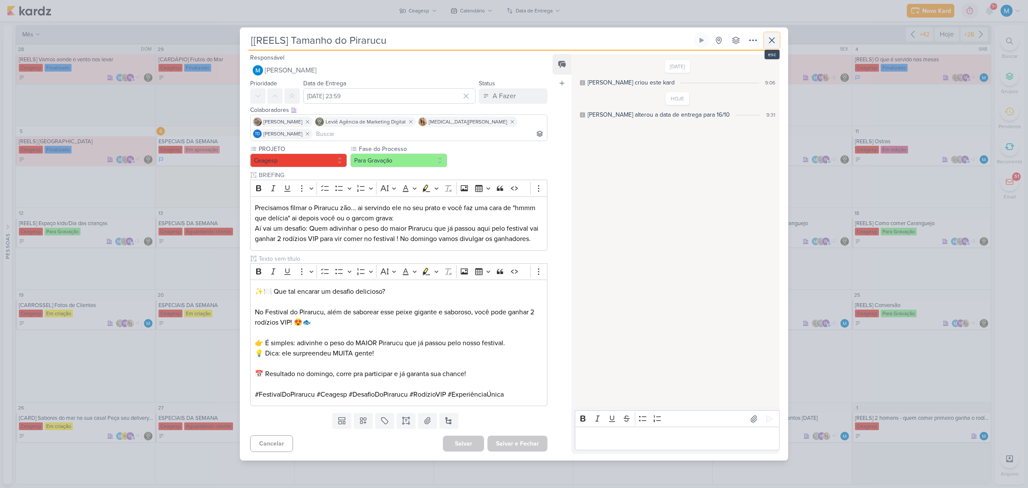
click at [731, 42] on icon at bounding box center [772, 40] width 10 height 10
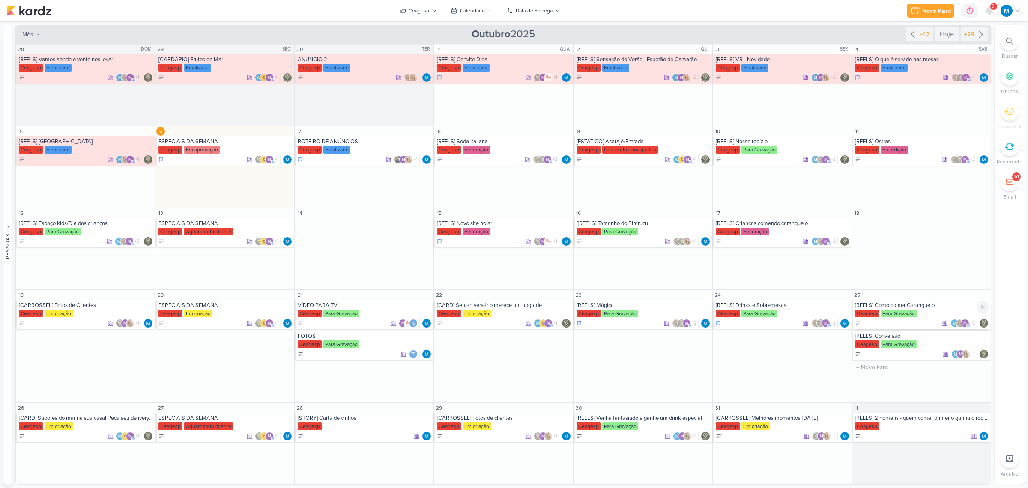
click at [731, 306] on div "[REELS] Como comer Caranguejo" at bounding box center [922, 305] width 134 height 7
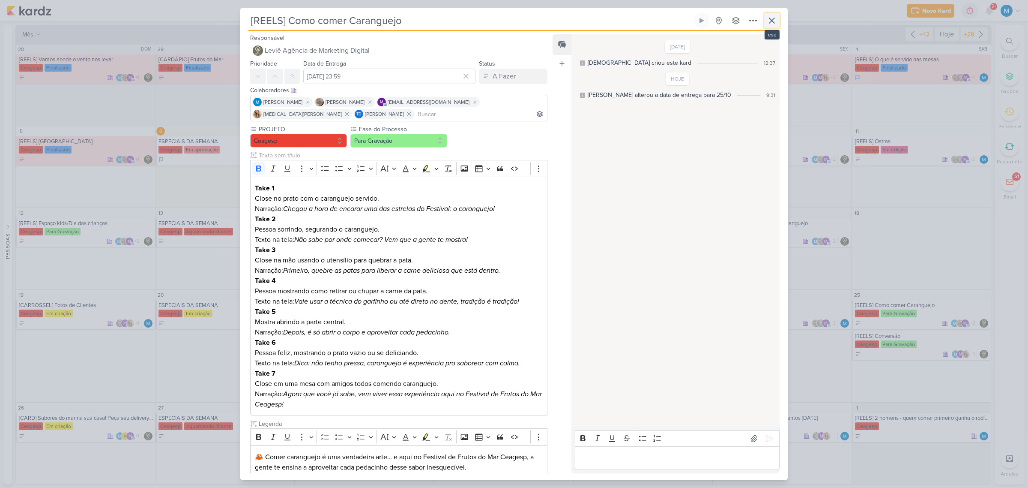
click at [731, 23] on icon at bounding box center [771, 20] width 5 height 5
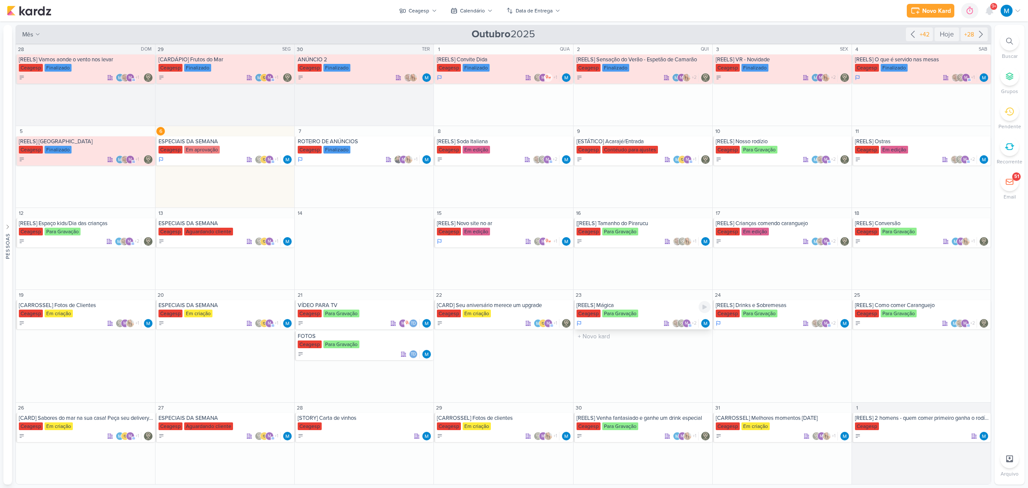
click at [613, 305] on div "[REELS] Mágica" at bounding box center [644, 305] width 134 height 7
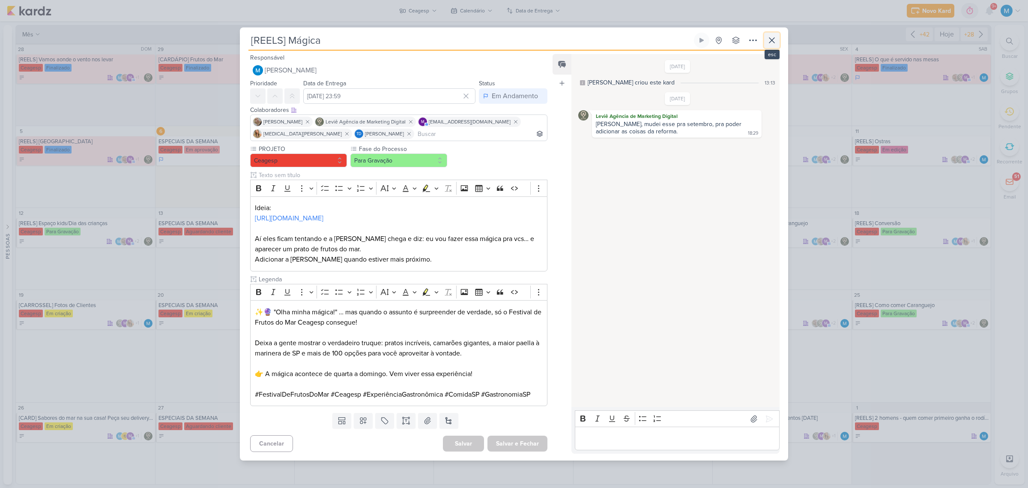
click at [731, 40] on icon at bounding box center [772, 40] width 10 height 10
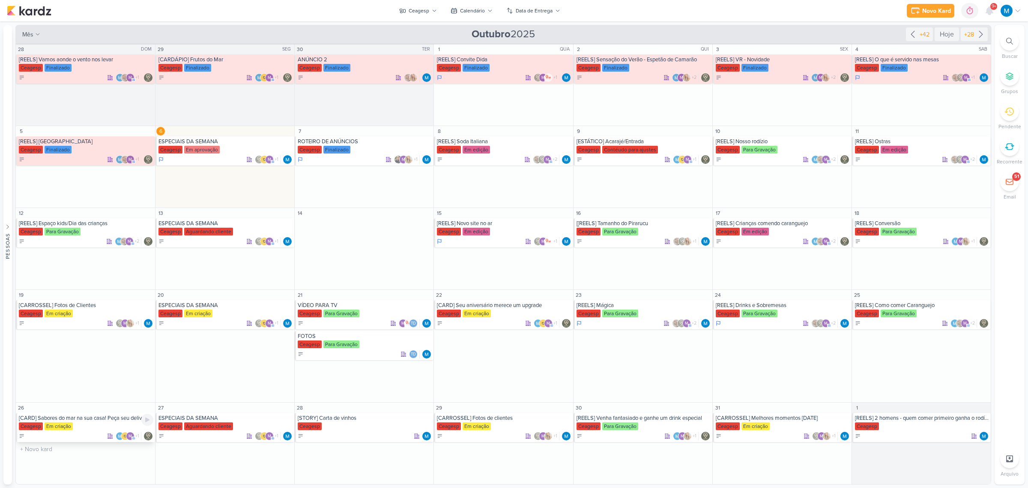
click at [104, 320] on div "[CARD] Sabores do mar na sua casa! Peça seu delivery no Festival de Frutos do M…" at bounding box center [86, 417] width 135 height 7
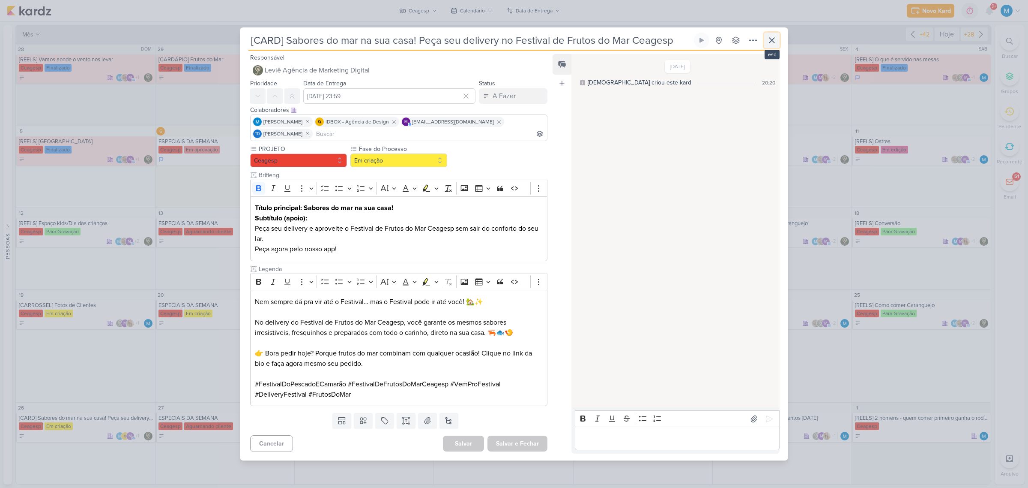
click at [731, 43] on icon at bounding box center [772, 40] width 10 height 10
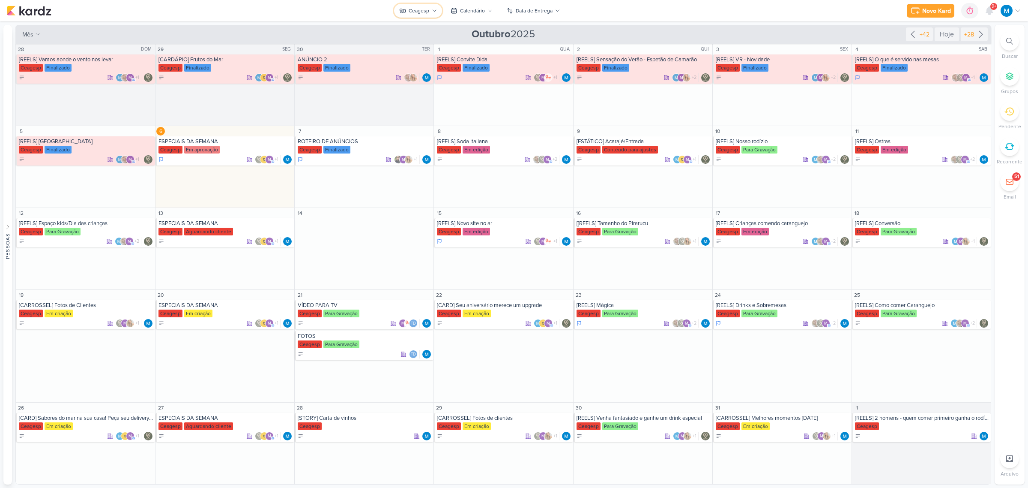
click at [431, 7] on button "Ceagesp" at bounding box center [418, 11] width 48 height 14
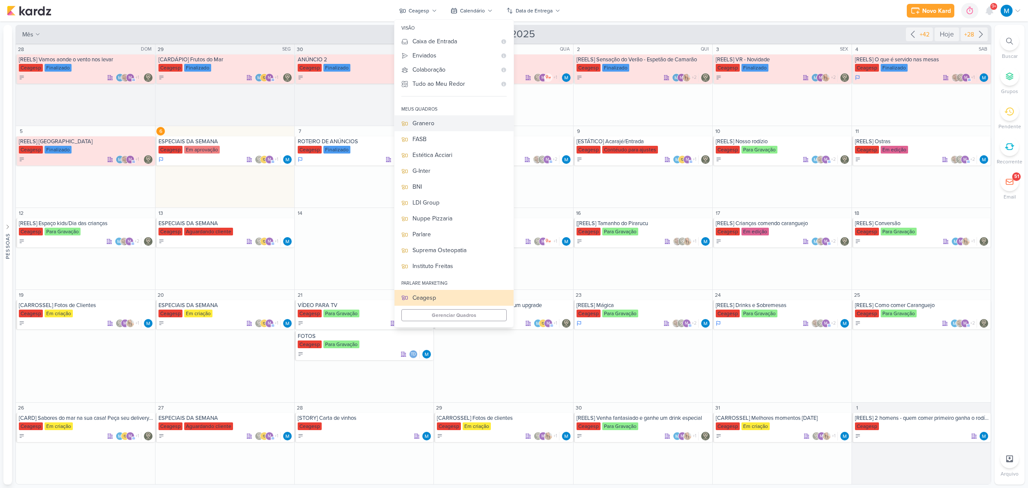
click at [438, 121] on div "Granero" at bounding box center [460, 123] width 94 height 9
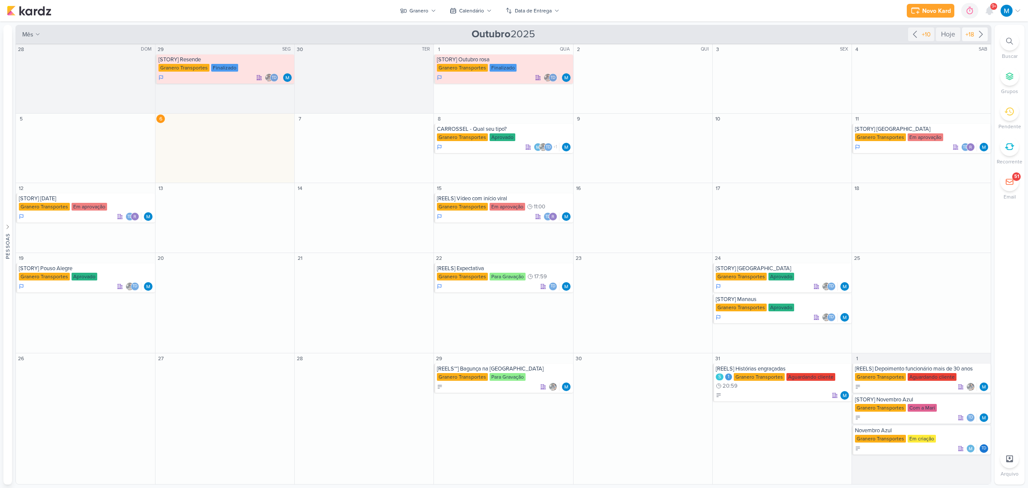
click at [731, 33] on icon at bounding box center [981, 34] width 10 height 10
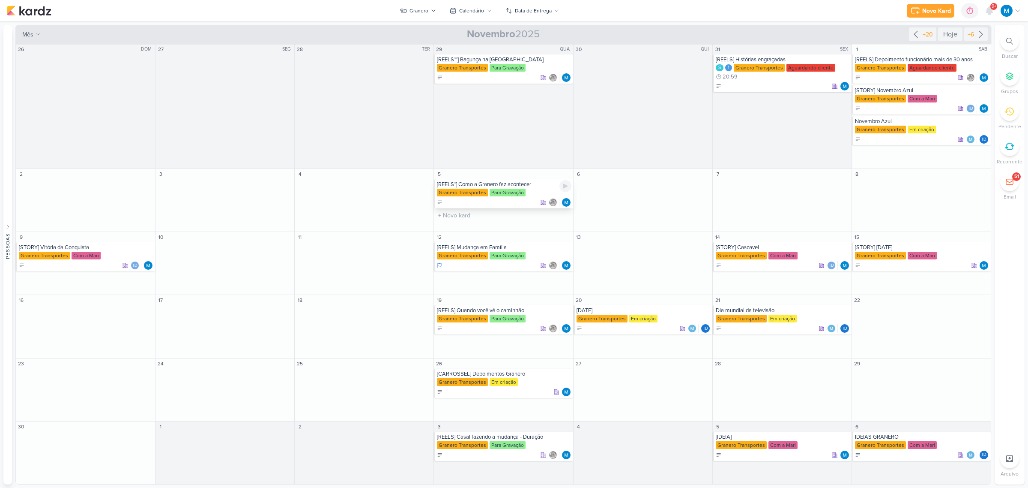
click at [505, 183] on div "[REELS*] Como a Granero faz acontecer" at bounding box center [504, 184] width 134 height 7
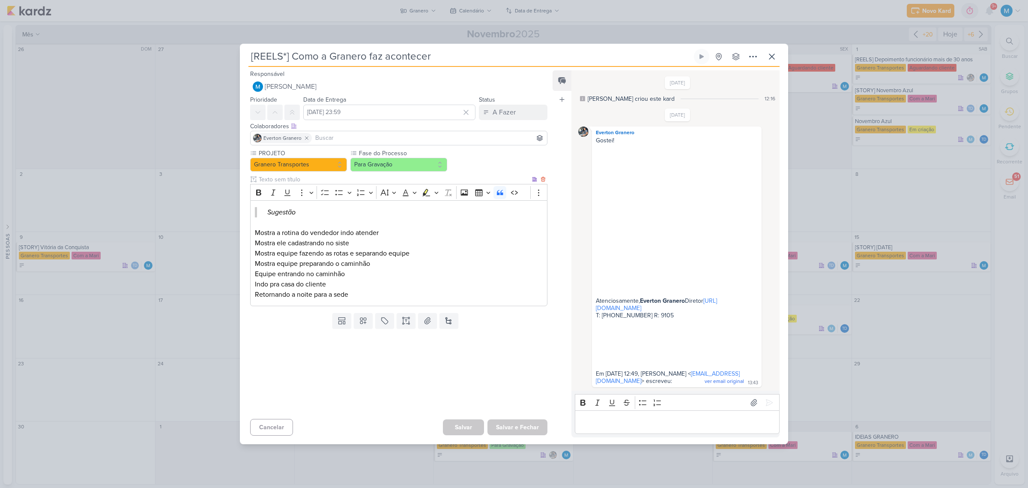
click at [387, 240] on p "Mostra ele cadastrando no siste" at bounding box center [399, 243] width 288 height 10
click at [531, 320] on button "Salvar e Fechar" at bounding box center [518, 427] width 60 height 16
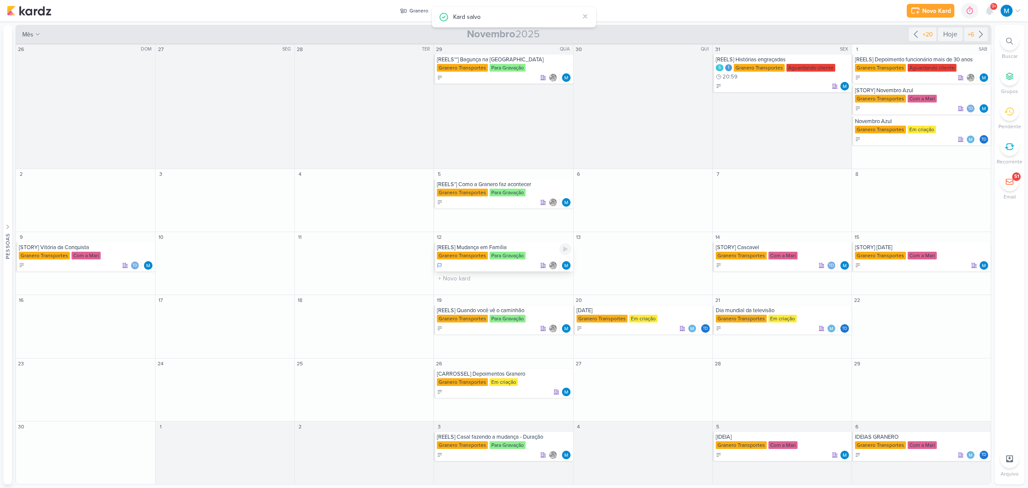
click at [506, 249] on div "[REELS] Mudança em Família" at bounding box center [504, 247] width 134 height 7
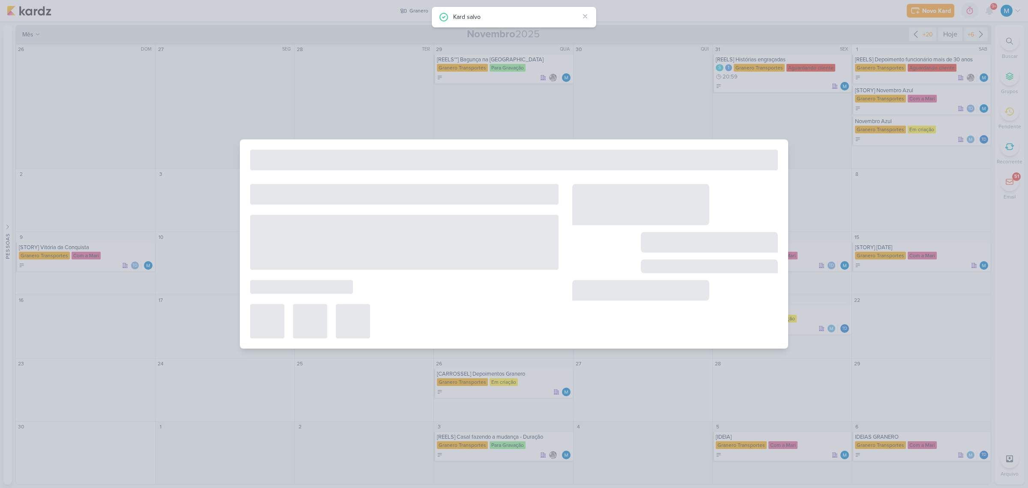
type input "[REELS] Mudança em Família"
type input "[DATE] 23:59"
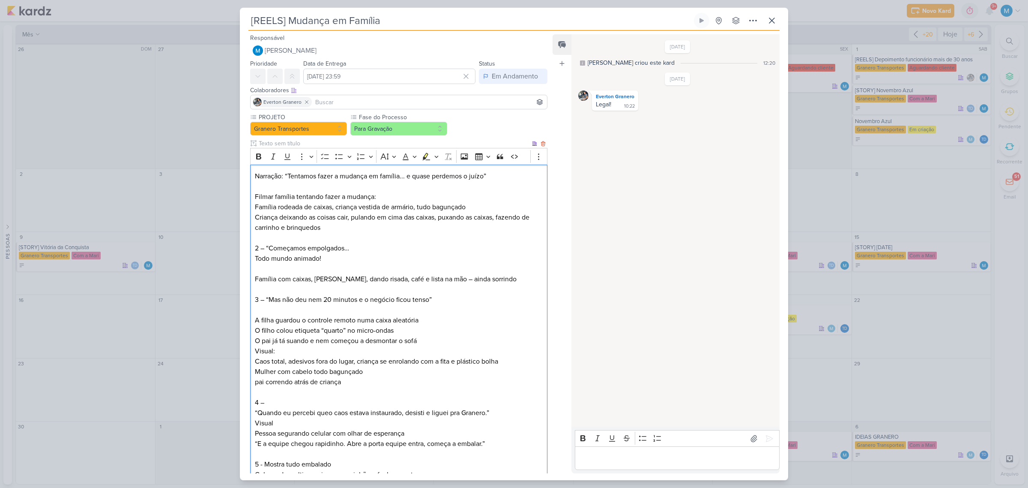
click at [324, 278] on p "Todo mundo animado! Família com caixas, [PERSON_NAME], dando risada, café e lis…" at bounding box center [399, 268] width 288 height 31
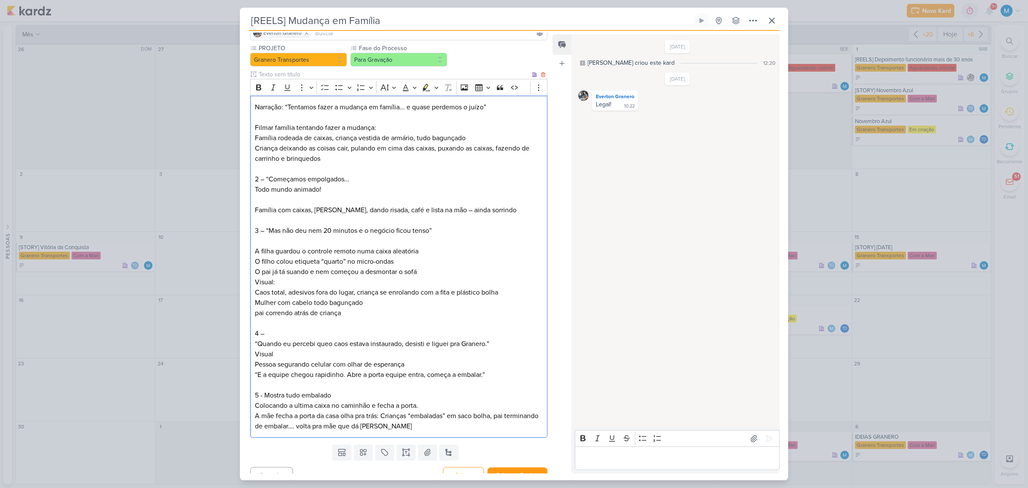
scroll to position [81, 0]
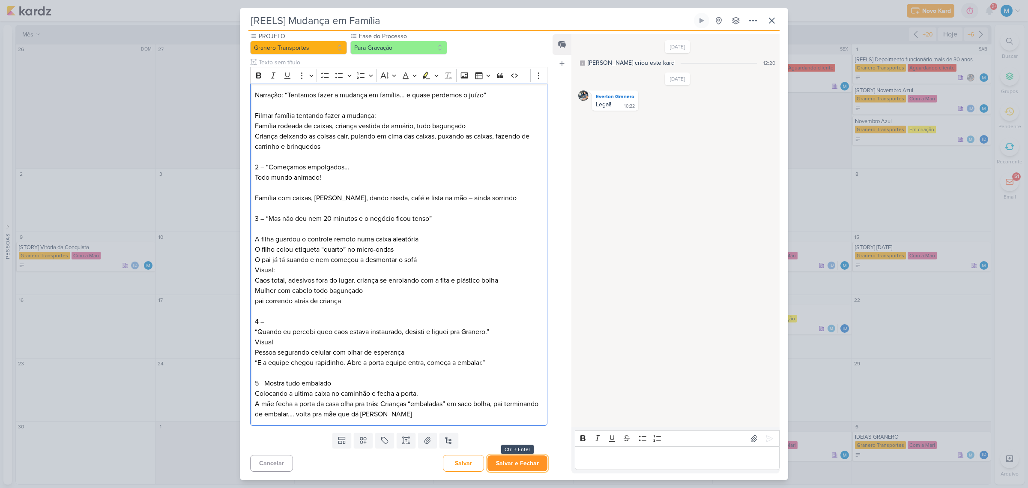
click at [522, 320] on button "Salvar e Fechar" at bounding box center [518, 463] width 60 height 16
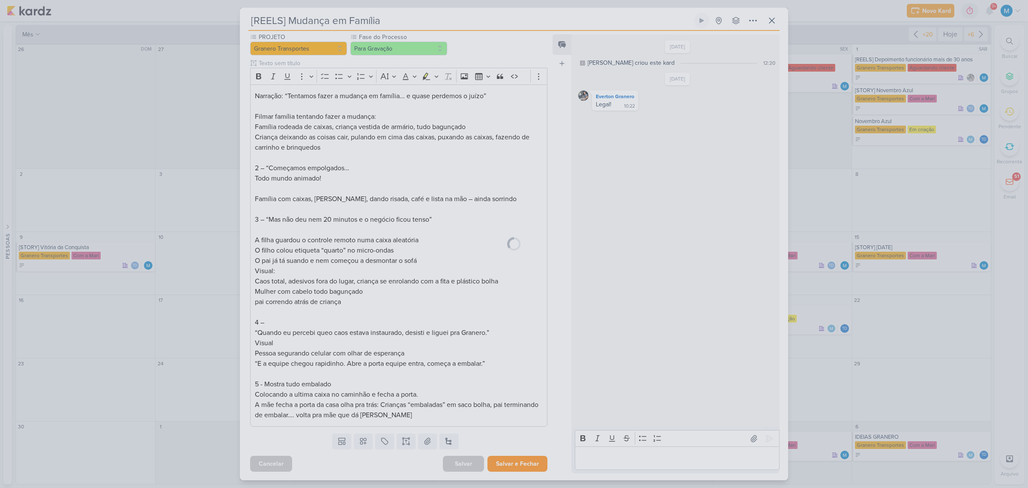
scroll to position [80, 0]
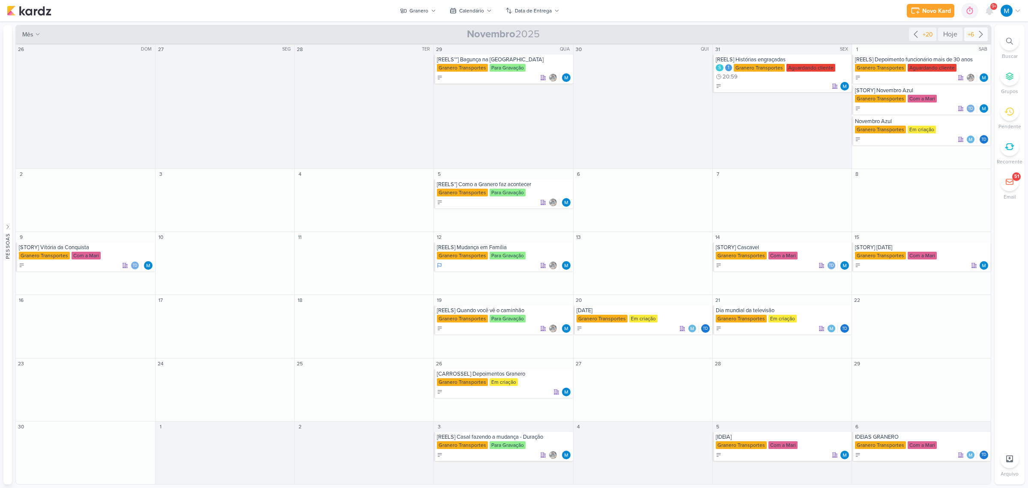
click at [731, 33] on icon at bounding box center [981, 34] width 10 height 10
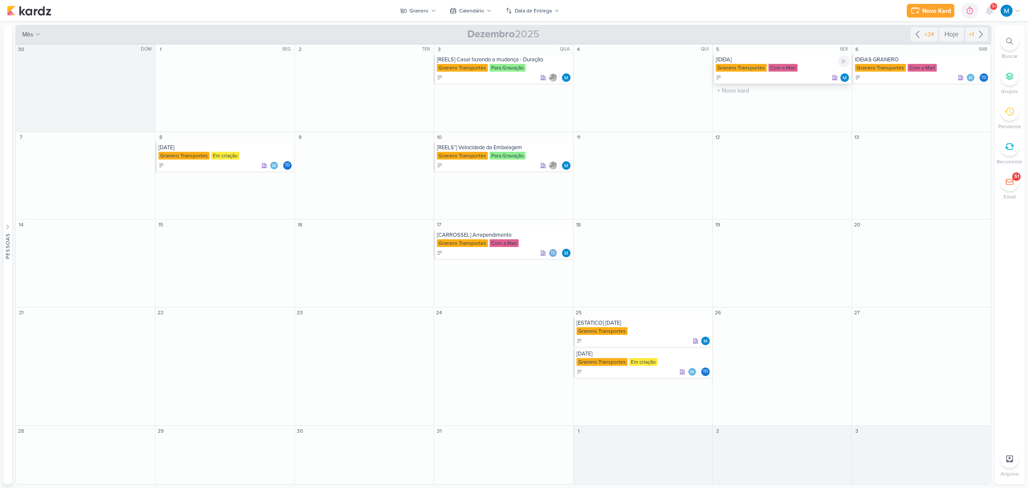
click at [731, 61] on div "[IDEIA]" at bounding box center [783, 59] width 134 height 7
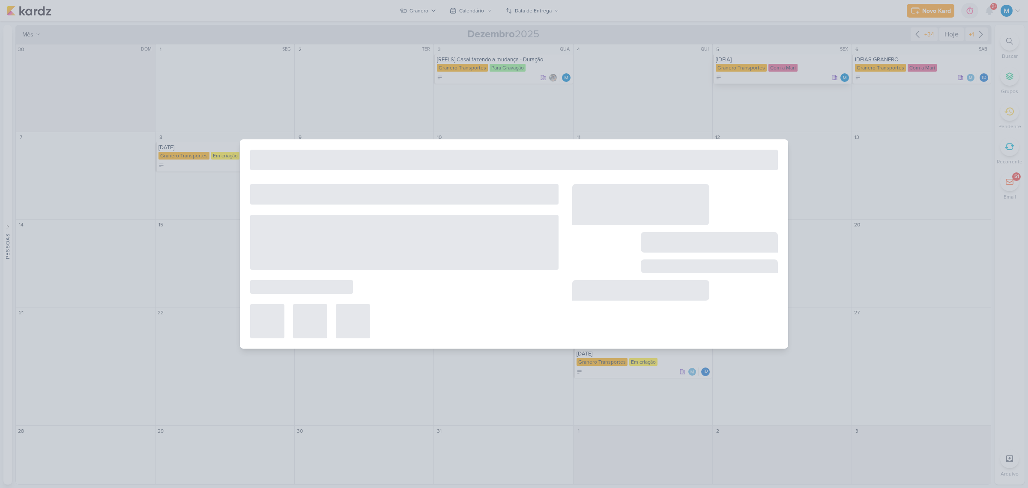
type input "[IDEIA]"
type input "[DATE] 23:59"
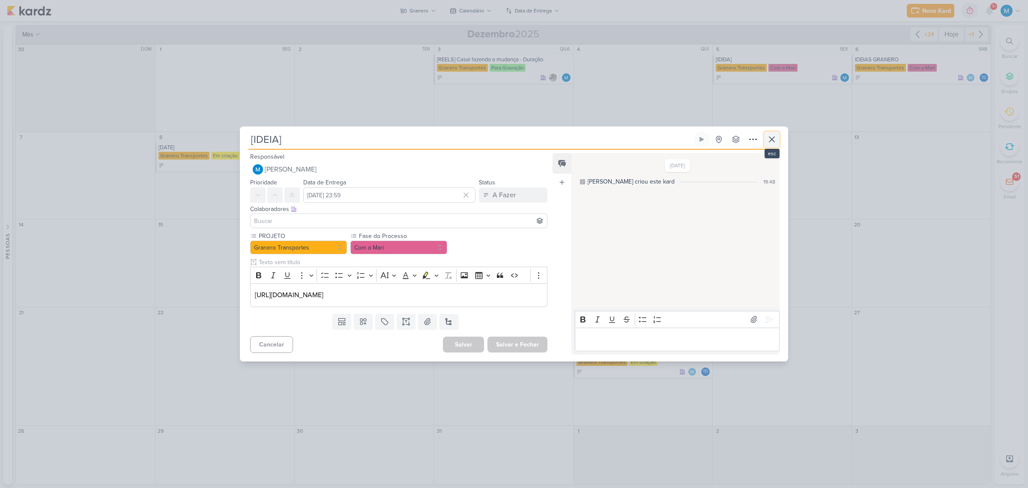
click at [731, 138] on icon at bounding box center [772, 139] width 10 height 10
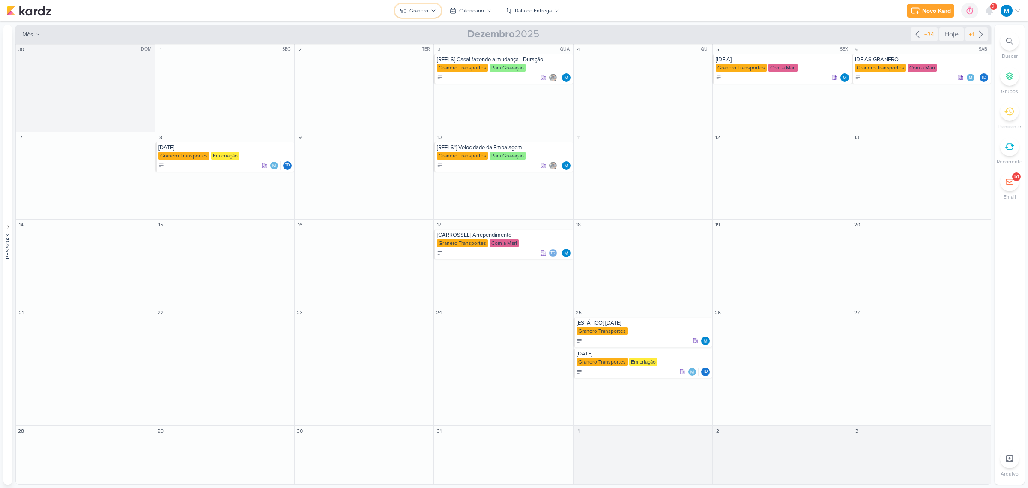
click at [426, 9] on div "Granero" at bounding box center [419, 11] width 19 height 8
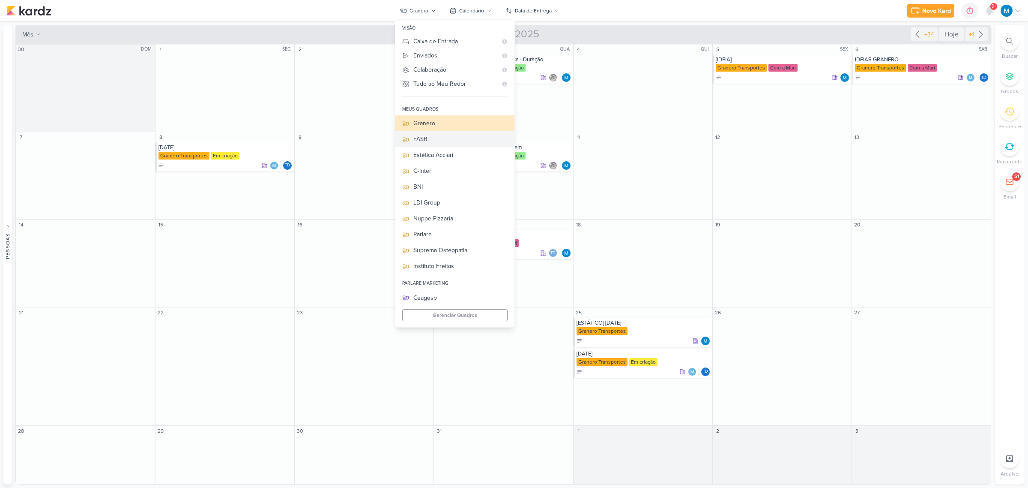
click at [444, 136] on div "FASB" at bounding box center [460, 139] width 94 height 9
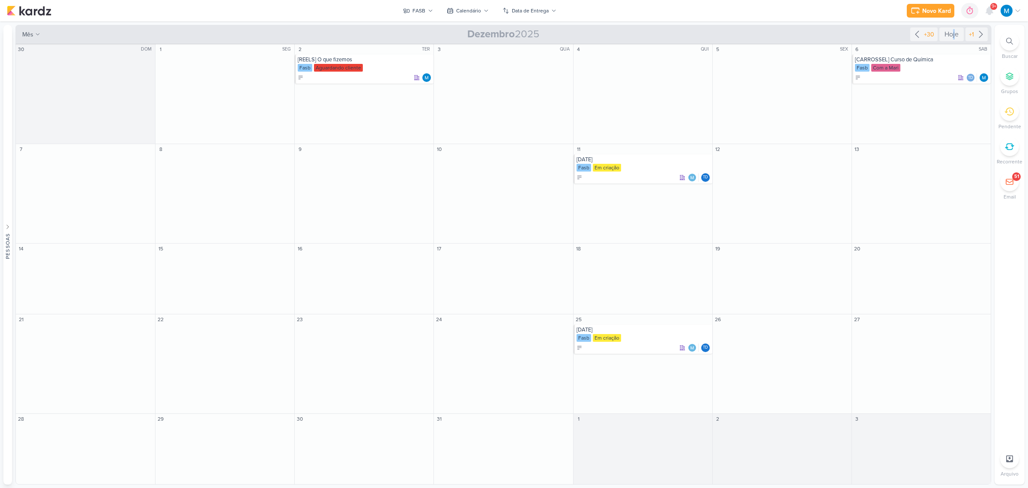
click at [731, 26] on div "+30 Hoje +1" at bounding box center [949, 34] width 78 height 19
click at [731, 33] on div "Hoje" at bounding box center [952, 34] width 24 height 14
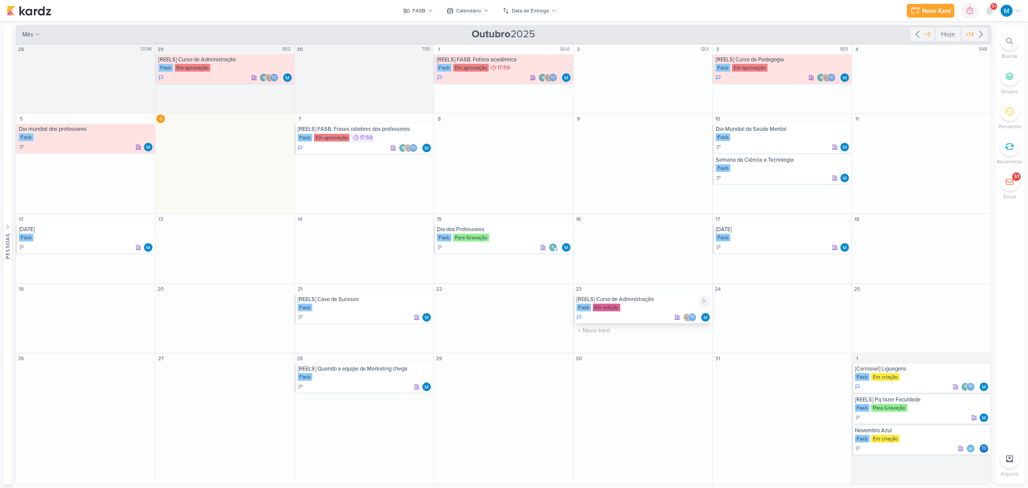
click at [646, 301] on div "[REELS] Curso de Administração" at bounding box center [644, 299] width 134 height 7
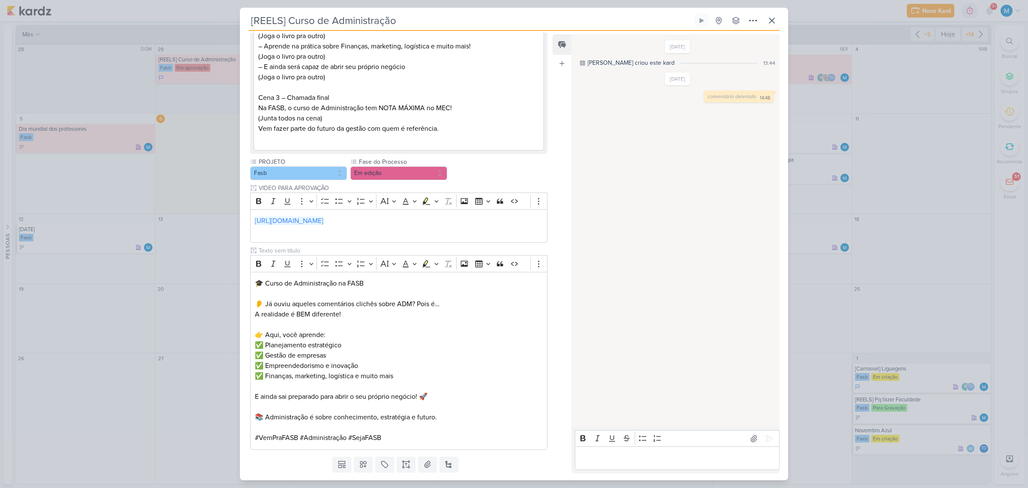
scroll to position [399, 0]
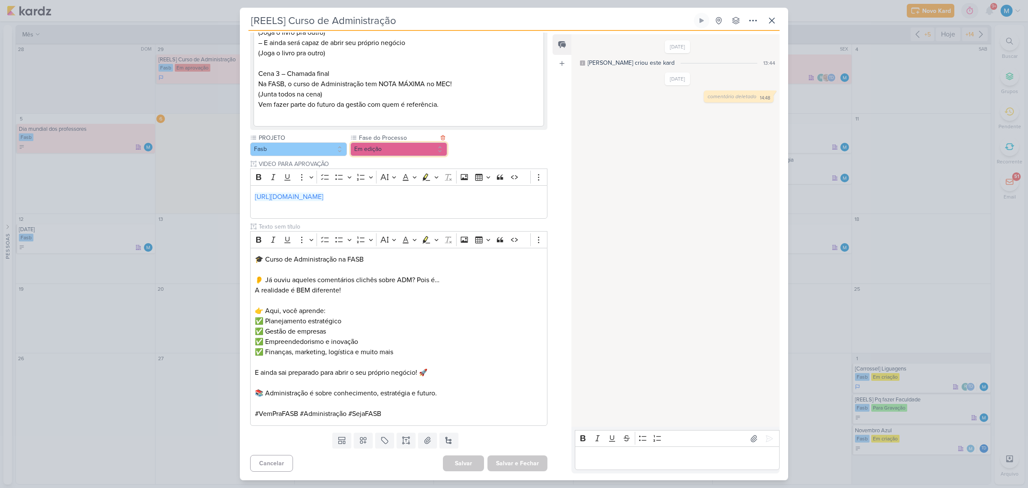
click at [412, 145] on button "Em edição" at bounding box center [398, 149] width 97 height 14
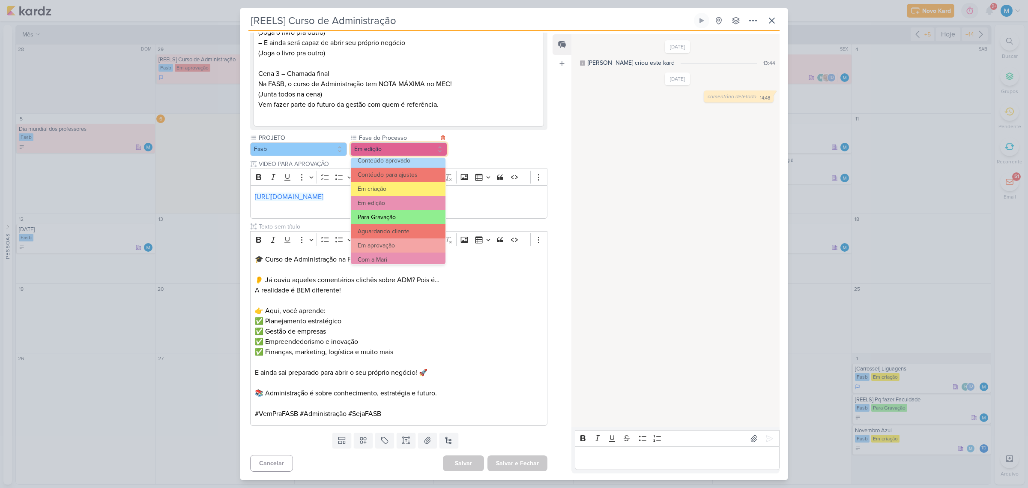
scroll to position [54, 0]
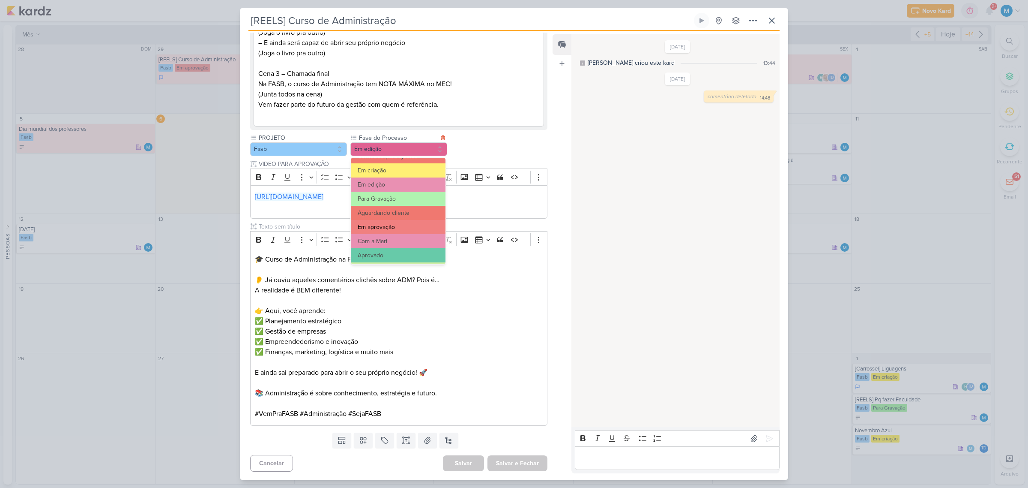
click at [390, 224] on button "Em aprovação" at bounding box center [398, 227] width 95 height 14
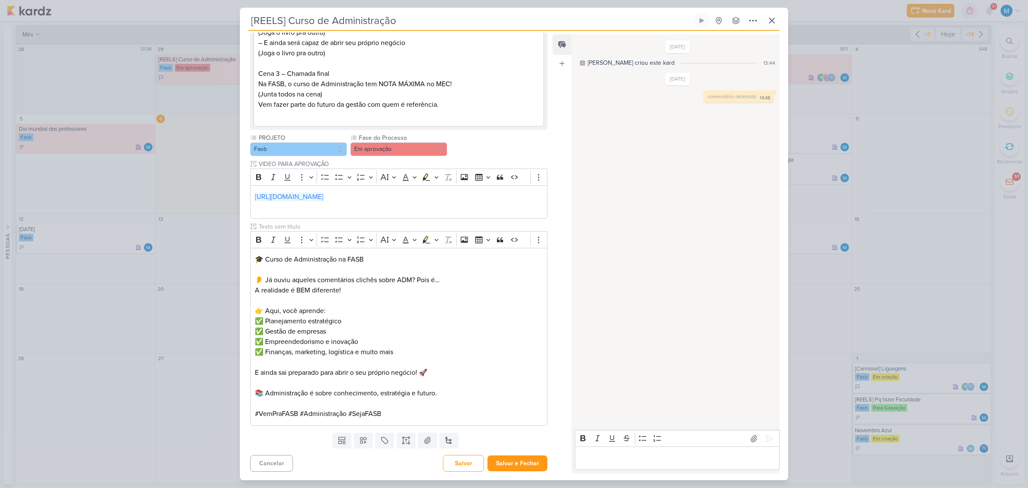
click at [618, 320] on p "Editor editing area: main" at bounding box center [677, 458] width 196 height 10
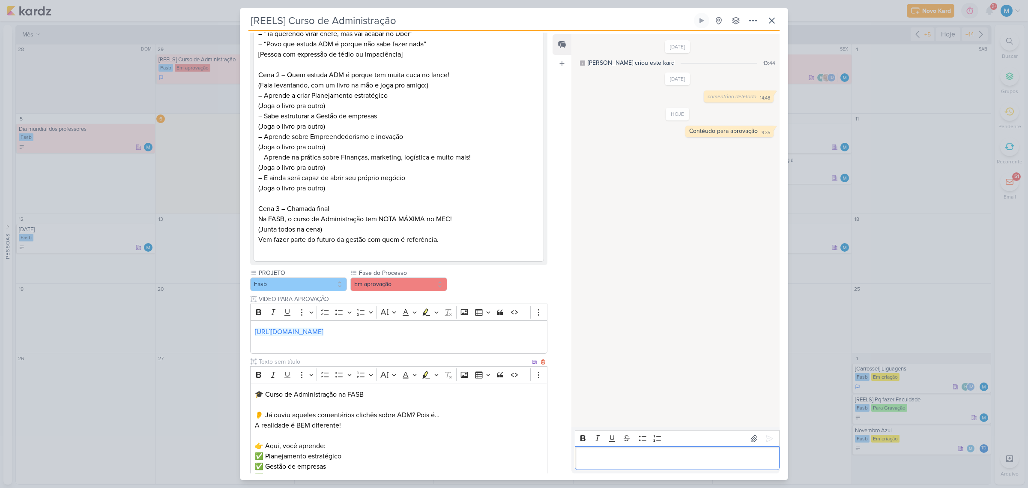
scroll to position [24, 0]
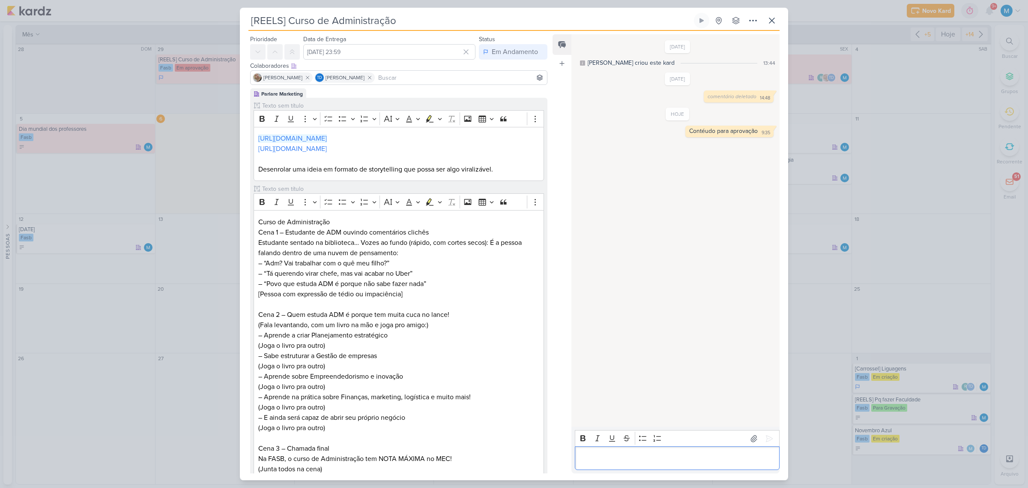
click at [428, 73] on input at bounding box center [461, 77] width 169 height 10
type input "peco"
click at [426, 91] on button "r [PERSON_NAME][EMAIL_ADDRESS][DOMAIN_NAME]" at bounding box center [399, 93] width 296 height 15
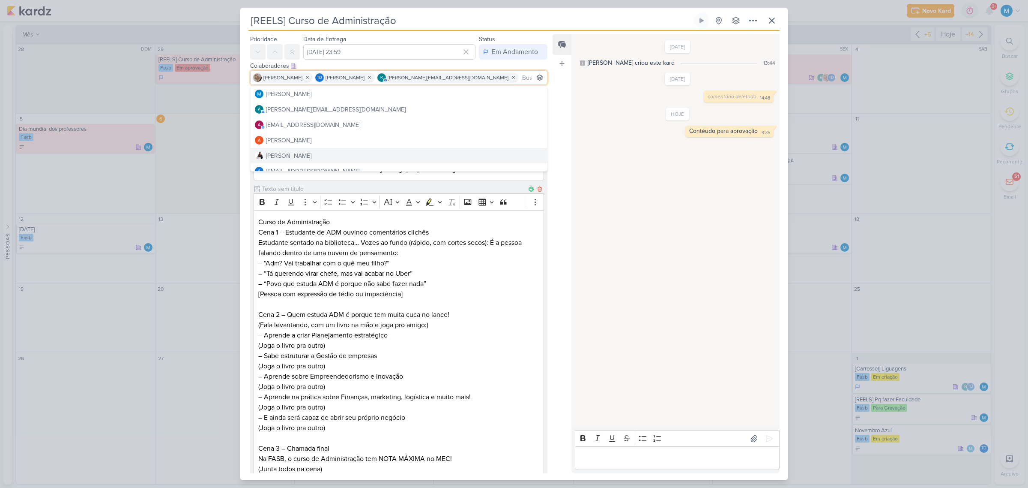
click at [495, 309] on p "Cena 2 – Quem estuda ADM é porque tem muita cuca no lance! (Fala levantando, co…" at bounding box center [398, 350] width 281 height 103
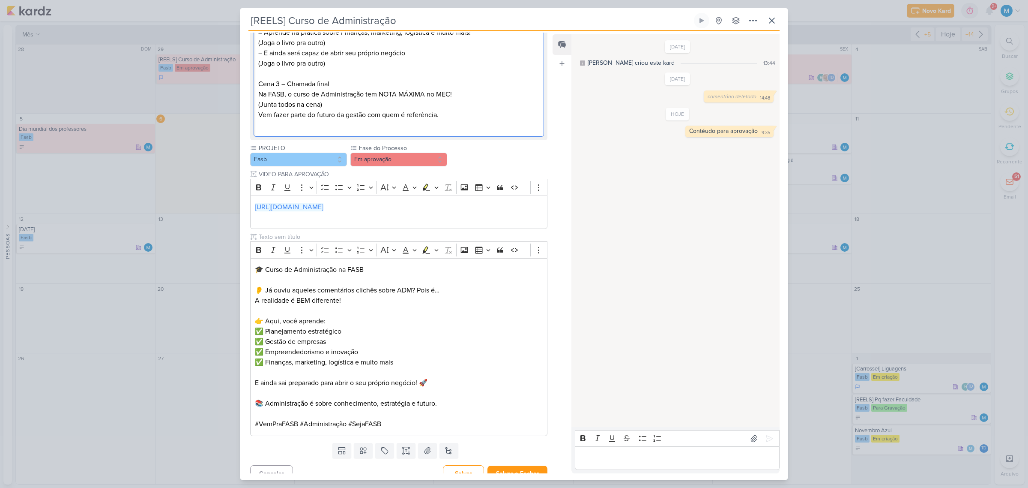
scroll to position [399, 0]
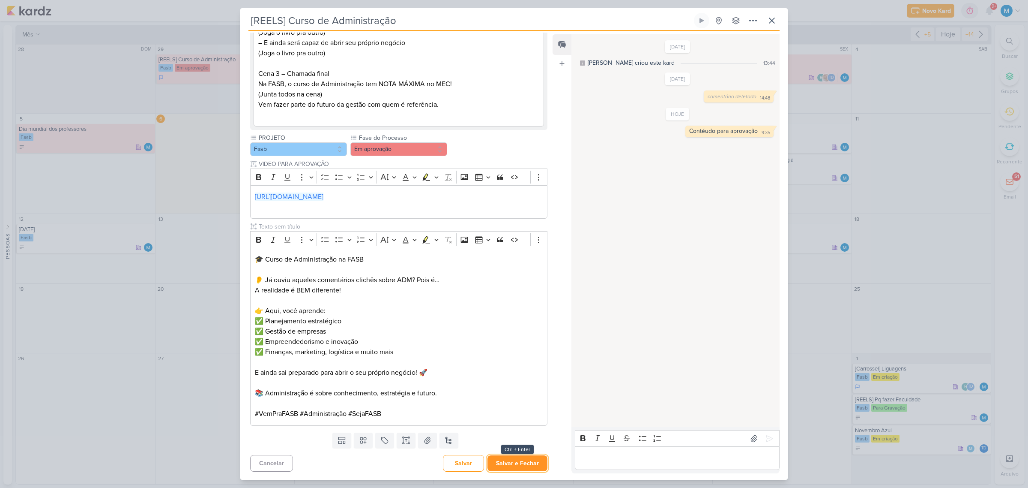
click at [517, 320] on button "Salvar e Fechar" at bounding box center [518, 463] width 60 height 16
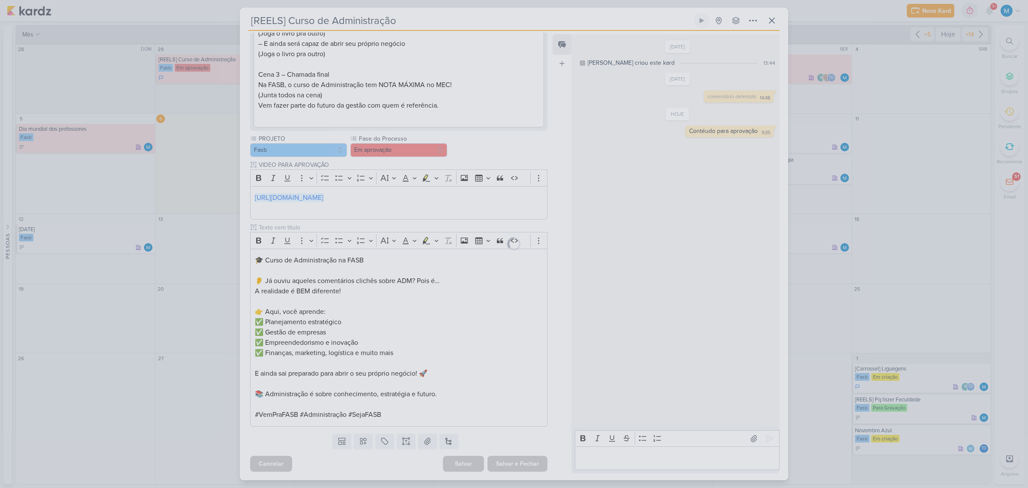
scroll to position [398, 0]
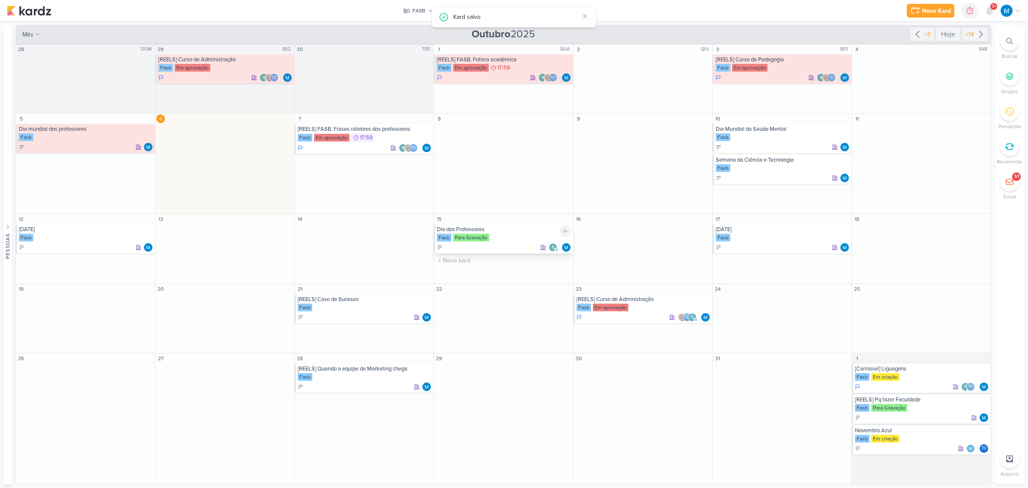
click at [470, 226] on div "Dia dos Professores" at bounding box center [504, 229] width 134 height 7
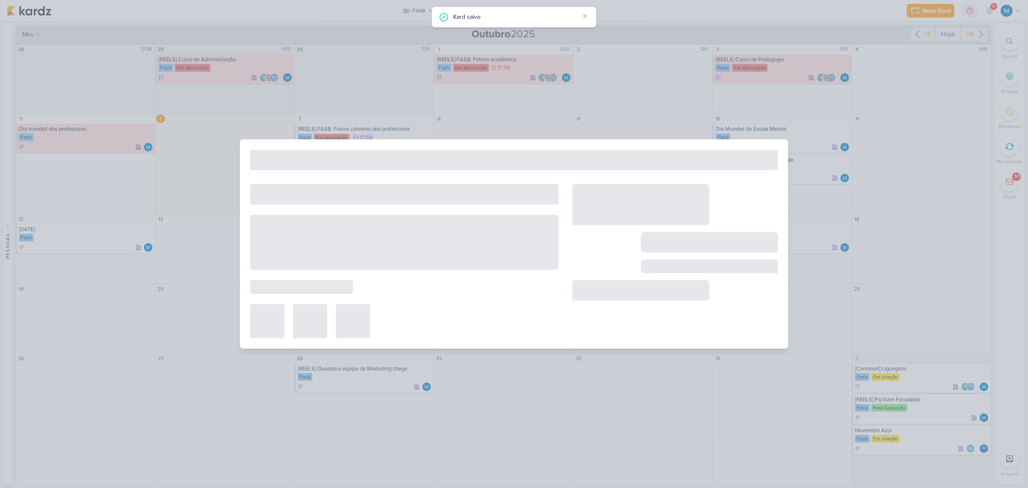
type input "Dia dos Professores"
type input "[DATE] 23:59"
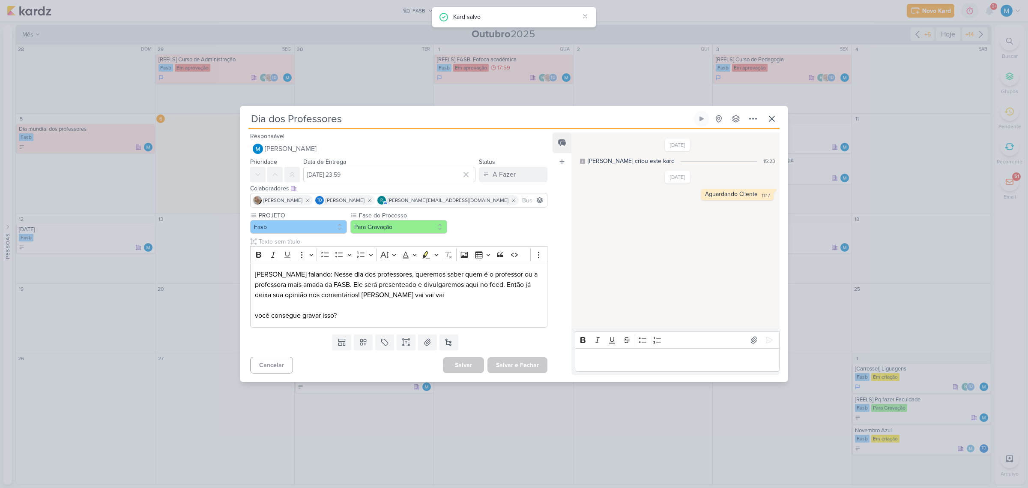
scroll to position [0, 0]
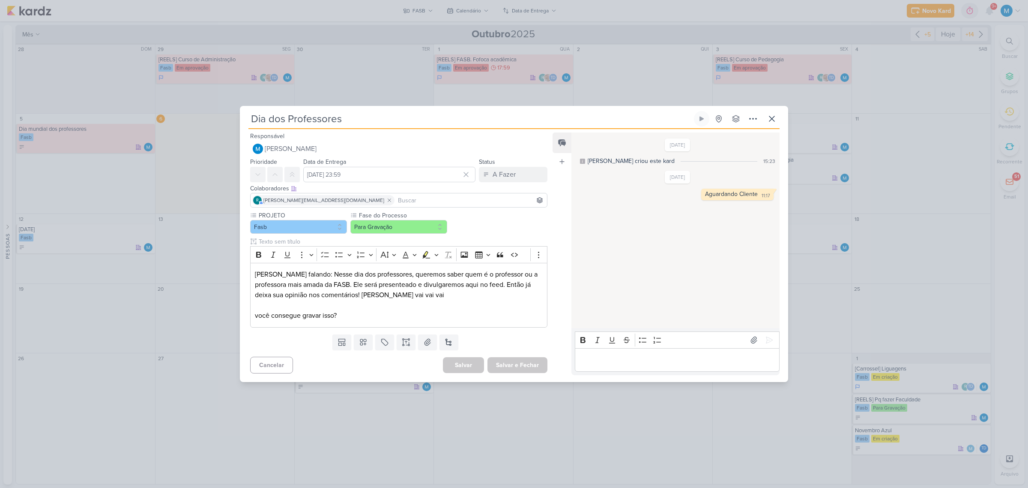
click at [650, 320] on p "Editor editing area: main" at bounding box center [677, 359] width 196 height 10
click at [731, 119] on icon at bounding box center [772, 119] width 10 height 10
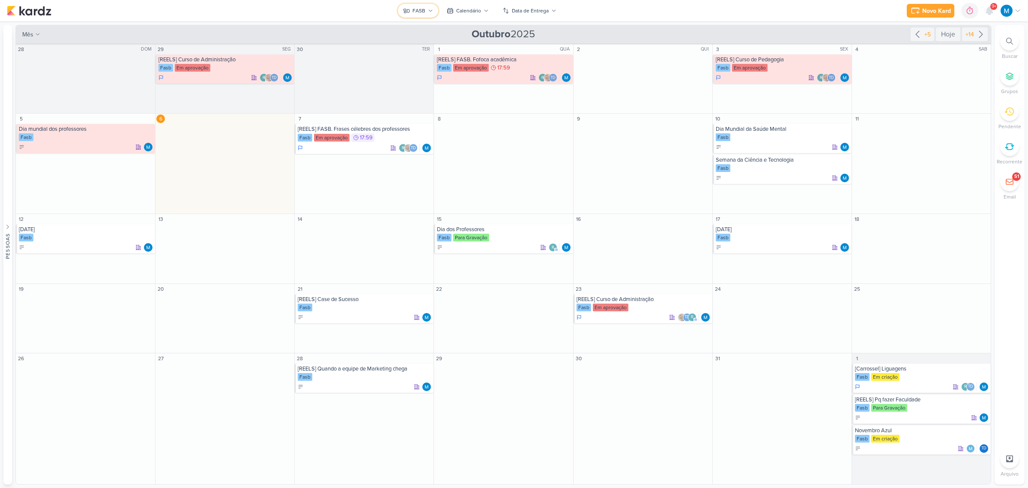
click at [432, 5] on button "FASB" at bounding box center [418, 11] width 40 height 14
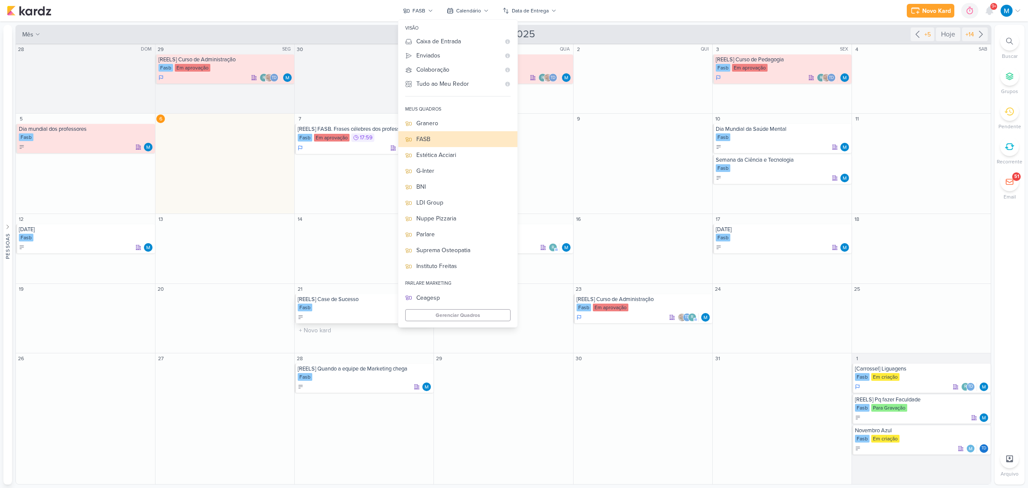
click at [348, 305] on div "Fasb" at bounding box center [365, 307] width 134 height 9
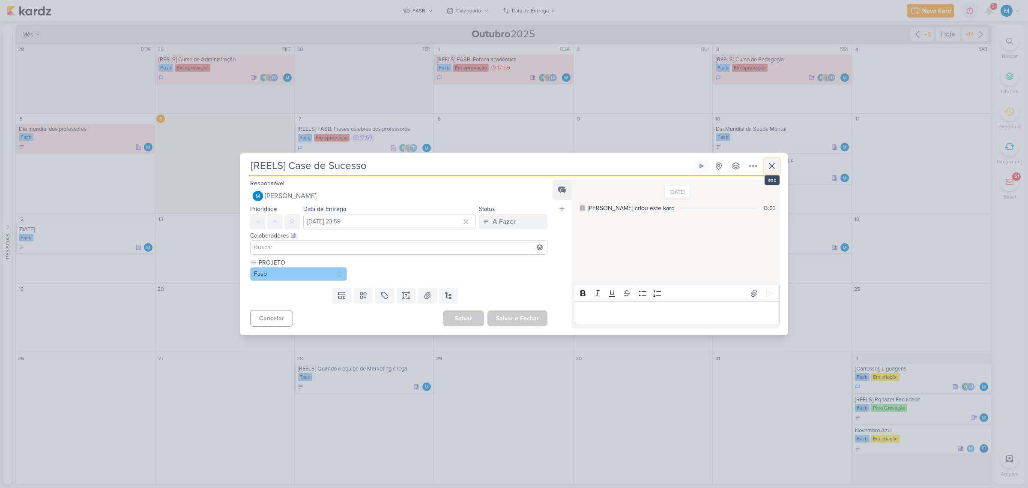
click at [731, 167] on icon at bounding box center [772, 166] width 10 height 10
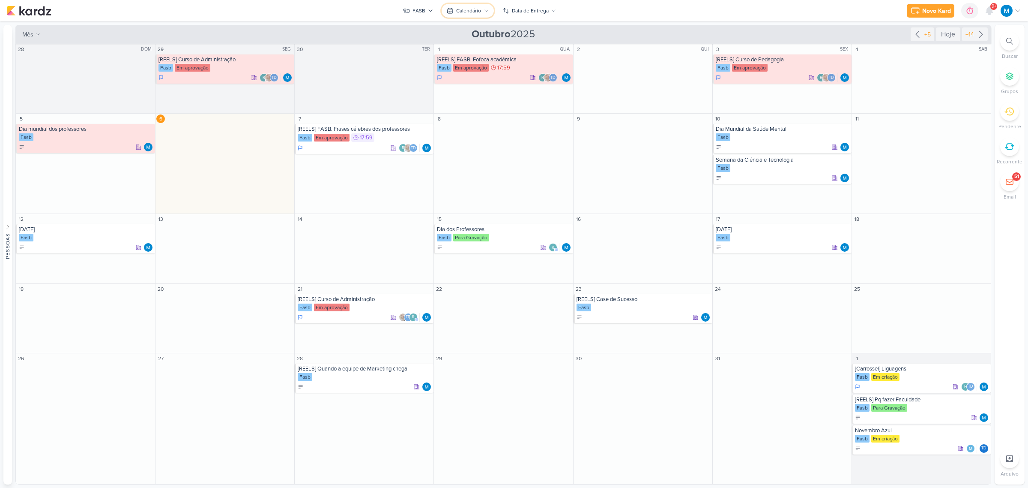
click at [480, 12] on div "Calendário" at bounding box center [468, 11] width 25 height 8
click at [419, 11] on div "FASB" at bounding box center [419, 11] width 13 height 8
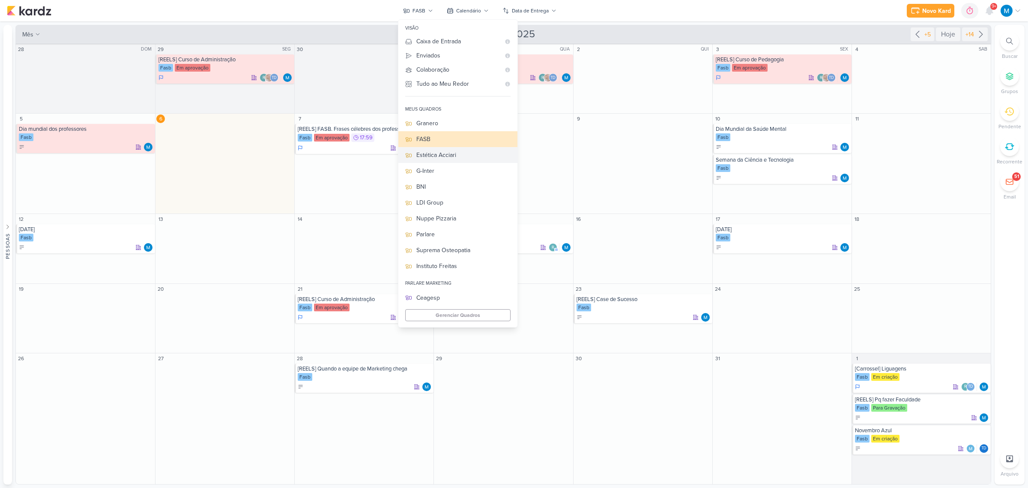
click at [455, 156] on div "Estética Acciari" at bounding box center [463, 154] width 94 height 9
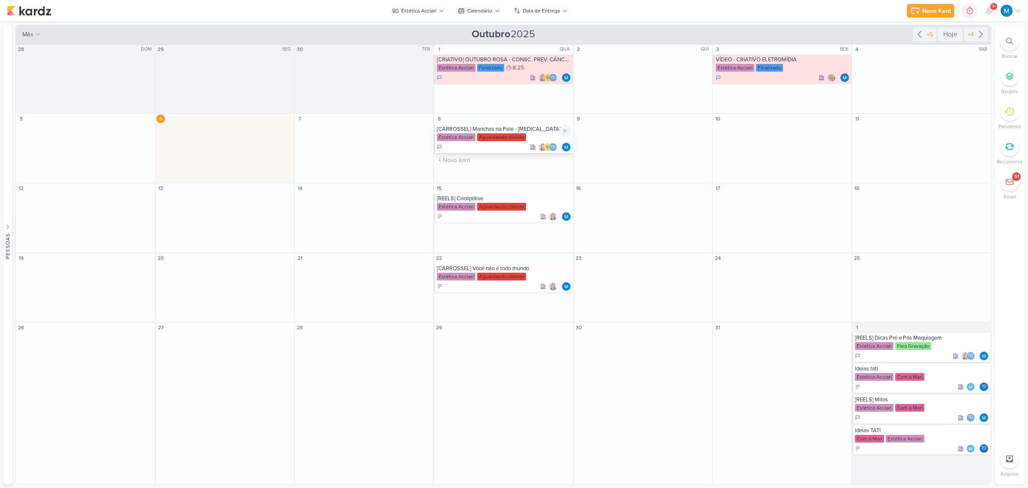
click at [513, 129] on div "[CARROSSEL] Manchas na Pele - [MEDICAL_DATA]" at bounding box center [504, 129] width 134 height 7
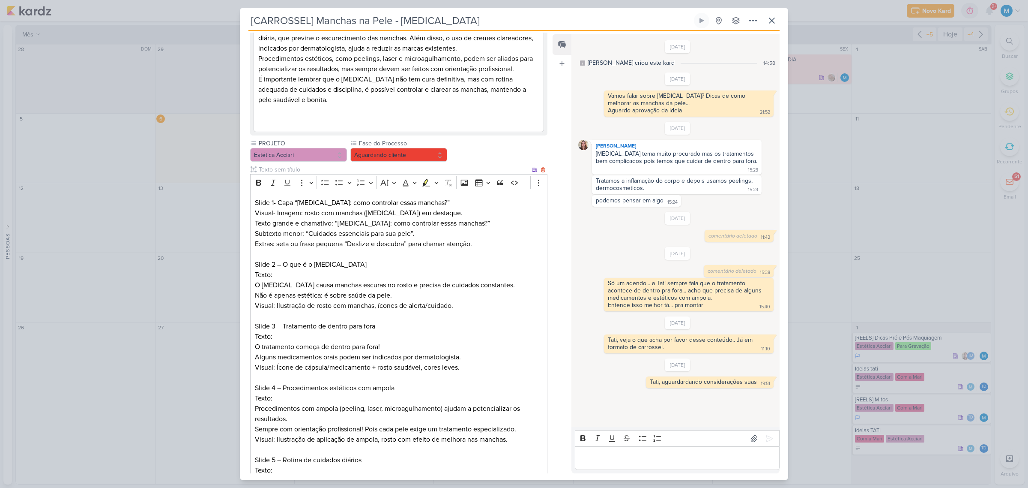
scroll to position [41, 0]
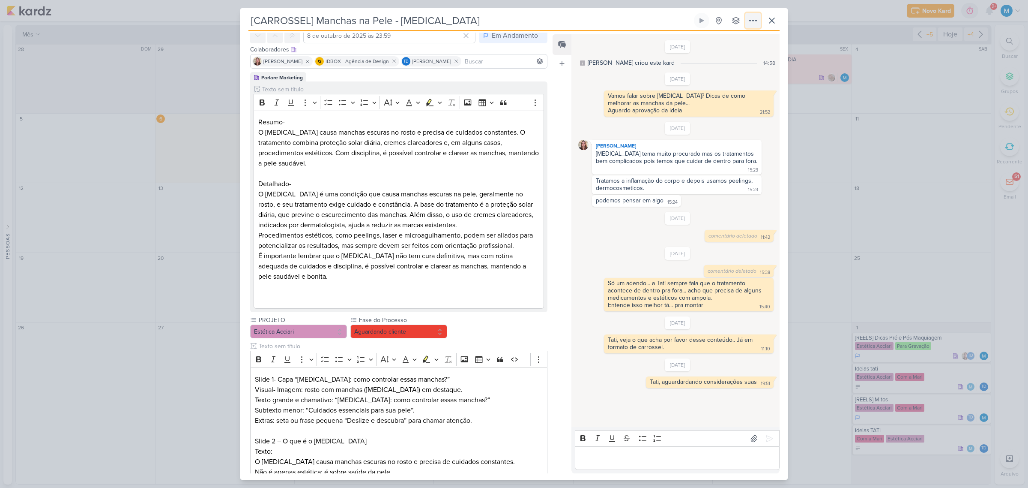
click at [731, 18] on icon at bounding box center [753, 20] width 10 height 10
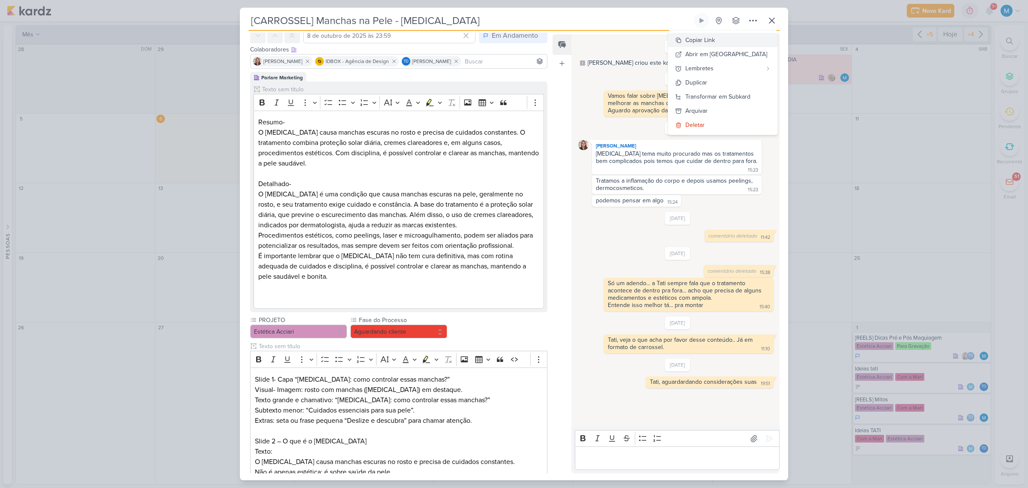
click at [731, 40] on button "Copiar Link" at bounding box center [722, 40] width 109 height 14
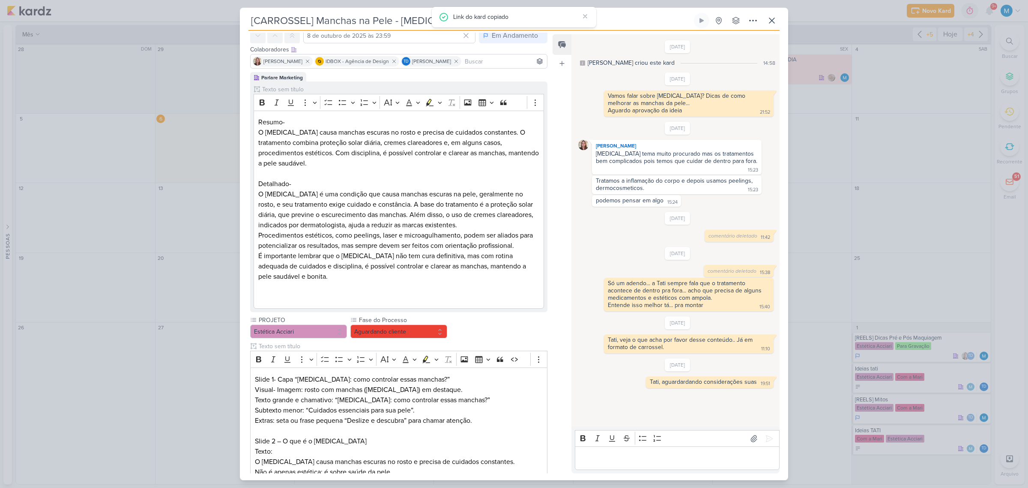
click at [731, 23] on div "[CARROSSEL] Manchas na Pele - [MEDICAL_DATA] Criado por mim nenhum grupo dispon…" at bounding box center [514, 246] width 548 height 467
click at [731, 20] on icon at bounding box center [772, 20] width 10 height 10
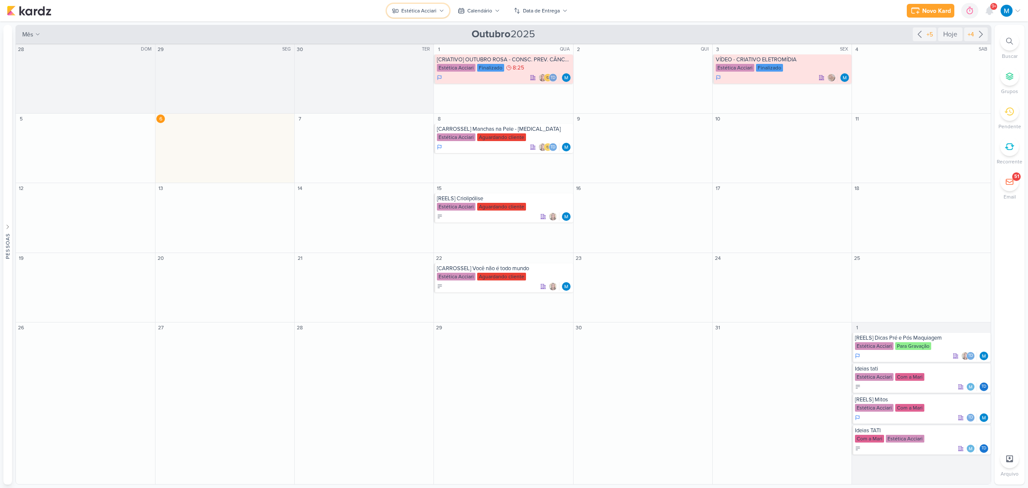
click at [424, 7] on div "Estética Acciari" at bounding box center [418, 11] width 35 height 8
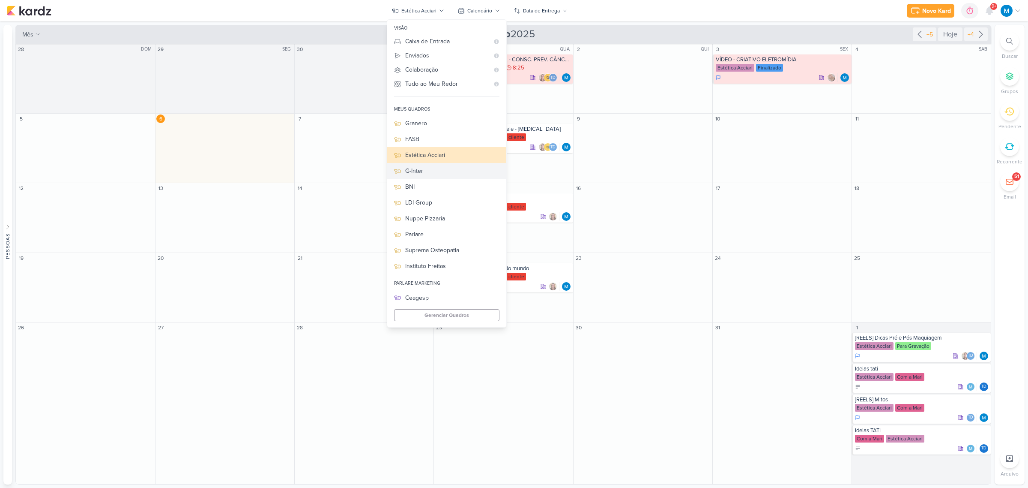
click at [427, 171] on div "G-Inter" at bounding box center [452, 170] width 94 height 9
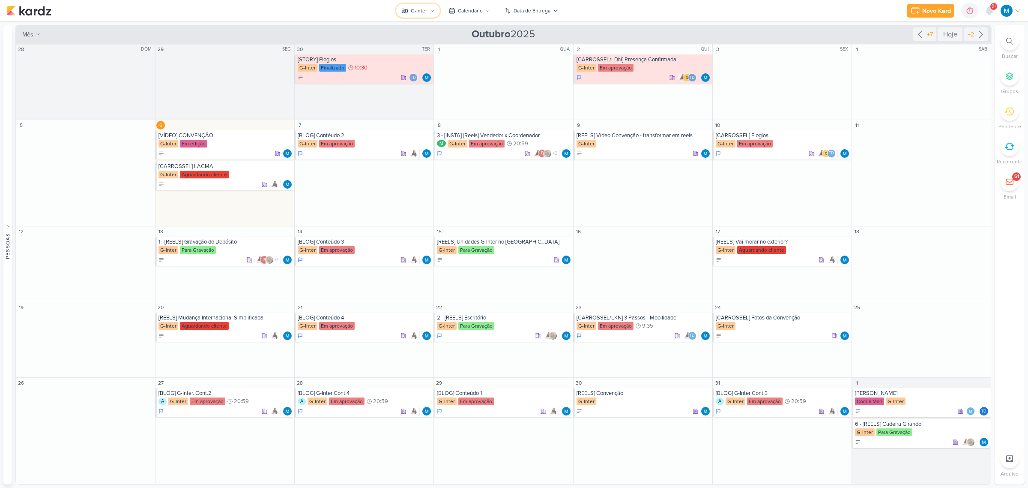
click at [424, 11] on div "G-Inter" at bounding box center [419, 11] width 16 height 8
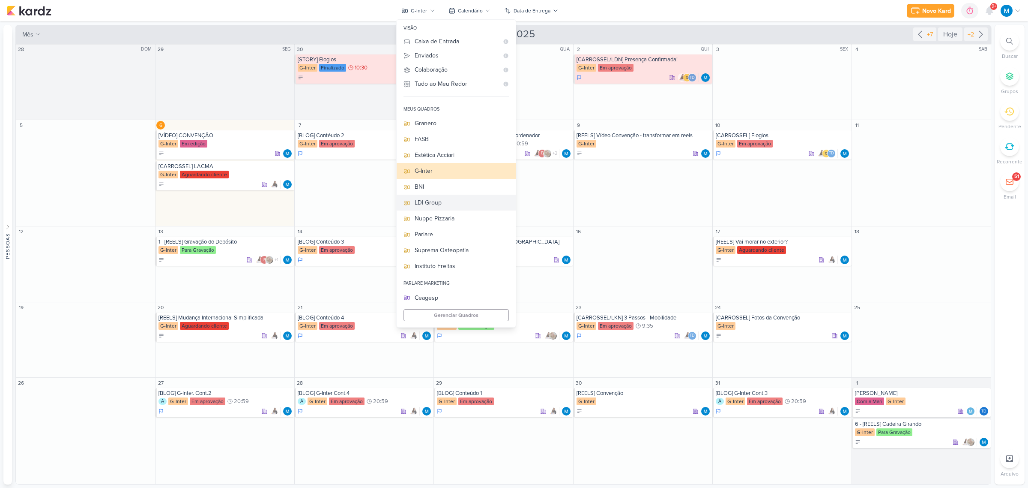
click at [451, 203] on div "LDI Group" at bounding box center [462, 202] width 94 height 9
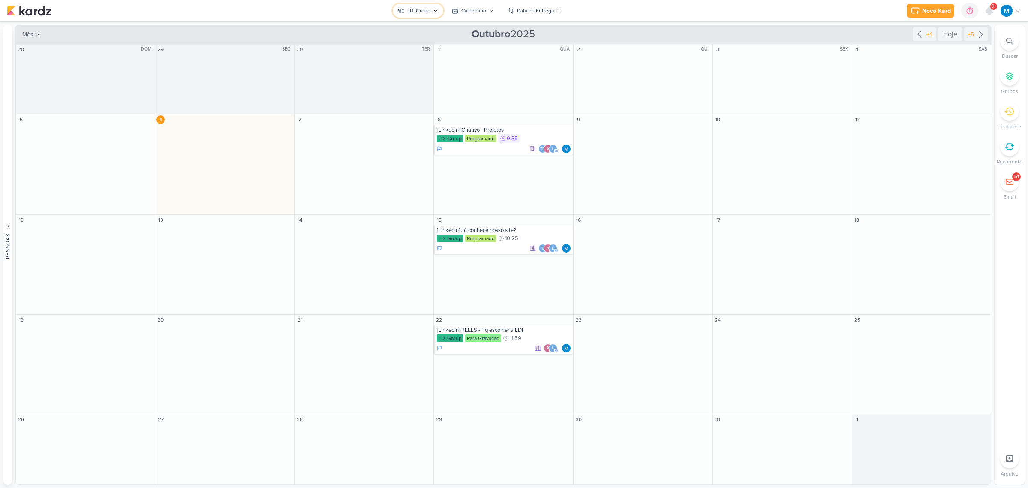
click at [429, 11] on div "LDI Group" at bounding box center [418, 11] width 23 height 8
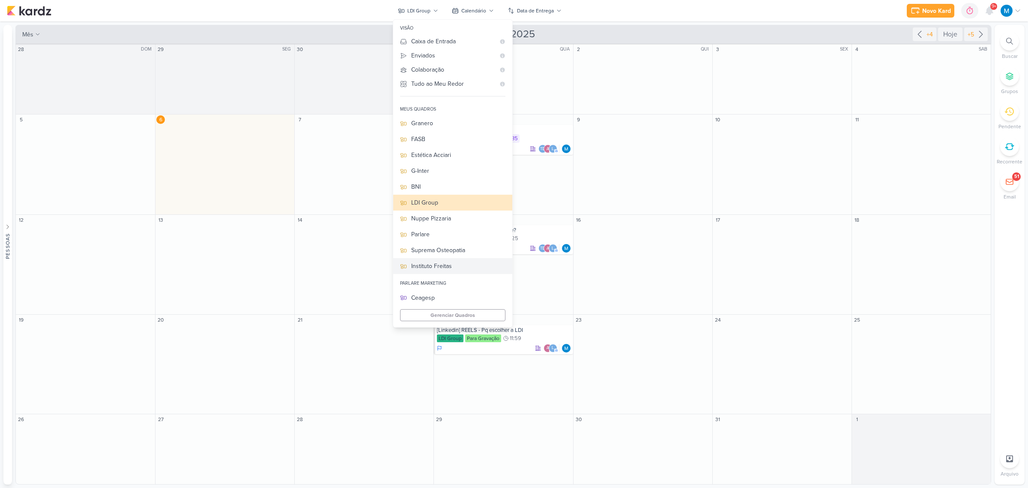
click at [446, 266] on div "Instituto Freitas" at bounding box center [458, 265] width 94 height 9
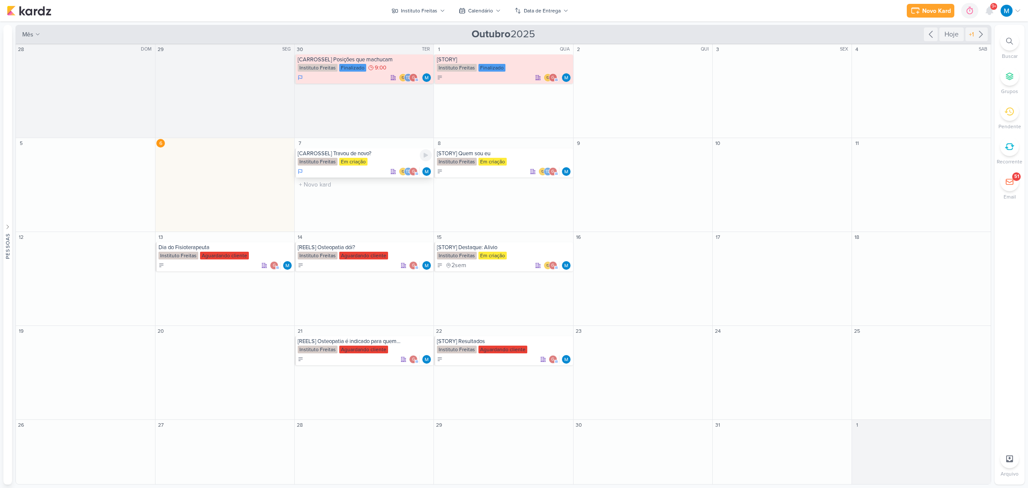
click at [371, 154] on div "[CARROSSEL] Travou de novo?" at bounding box center [365, 153] width 134 height 7
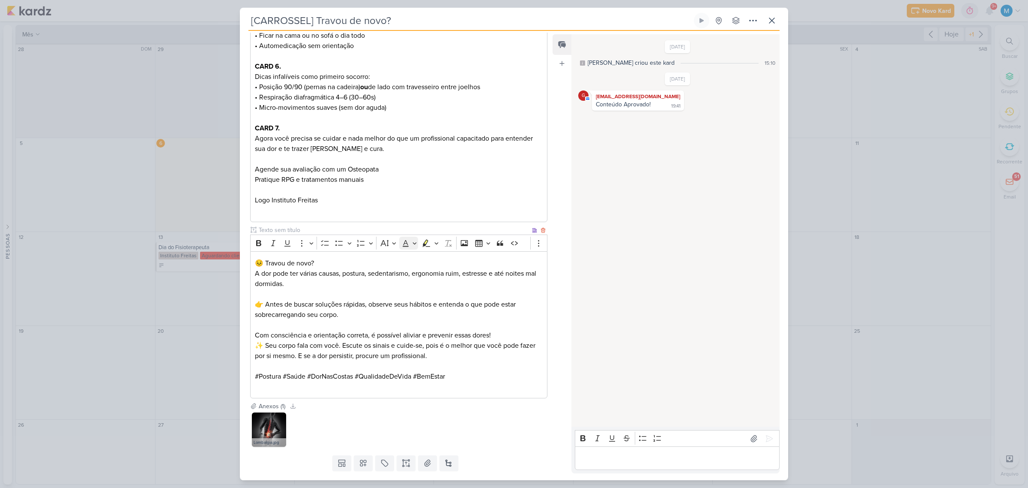
scroll to position [451, 0]
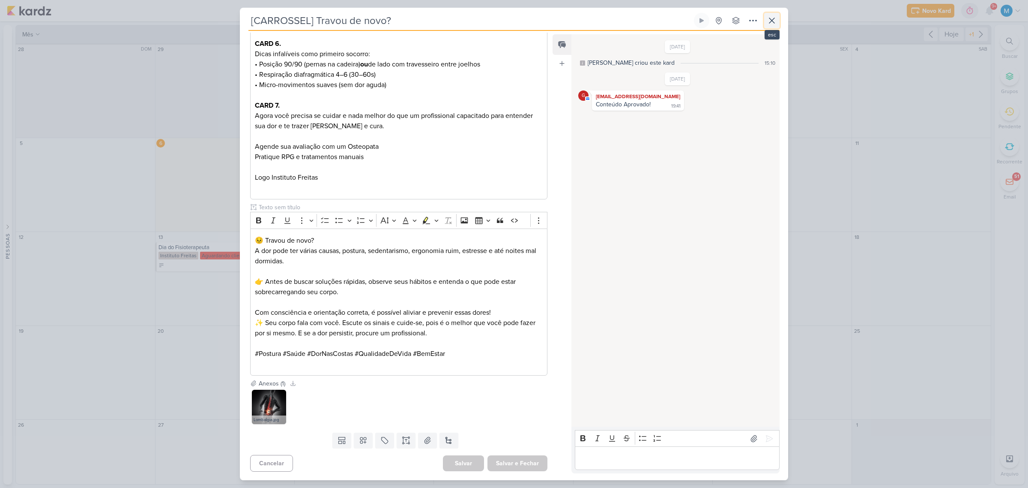
click at [731, 24] on icon at bounding box center [772, 20] width 10 height 10
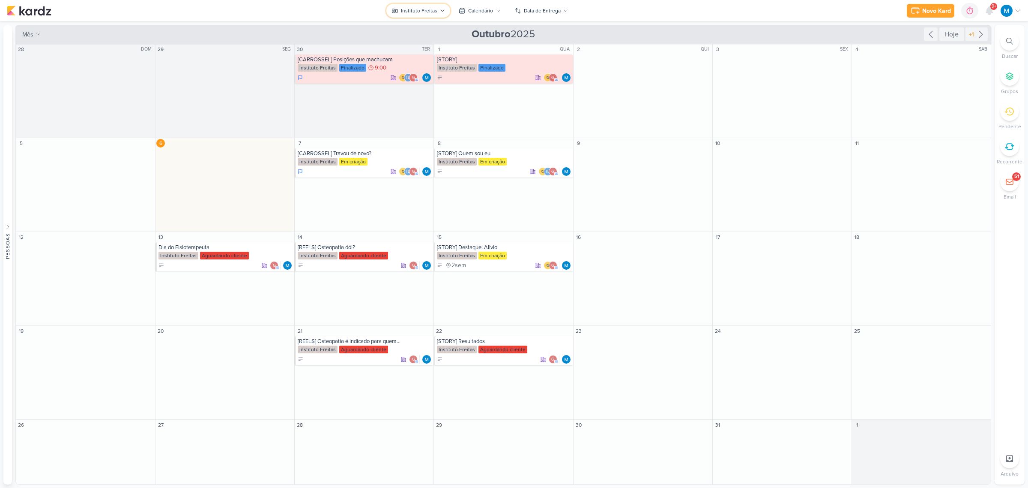
click at [430, 10] on div "Instituto Freitas" at bounding box center [419, 11] width 36 height 8
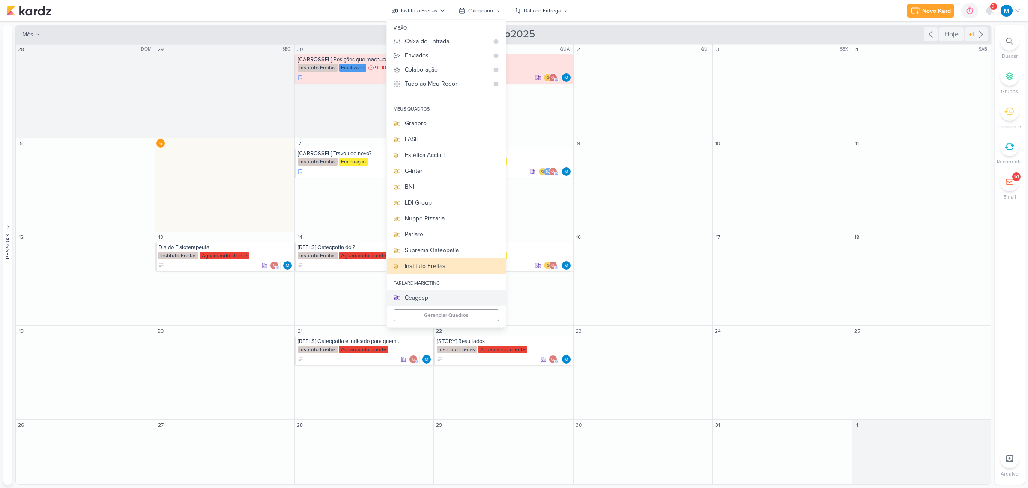
click at [421, 296] on div "Ceagesp" at bounding box center [452, 297] width 94 height 9
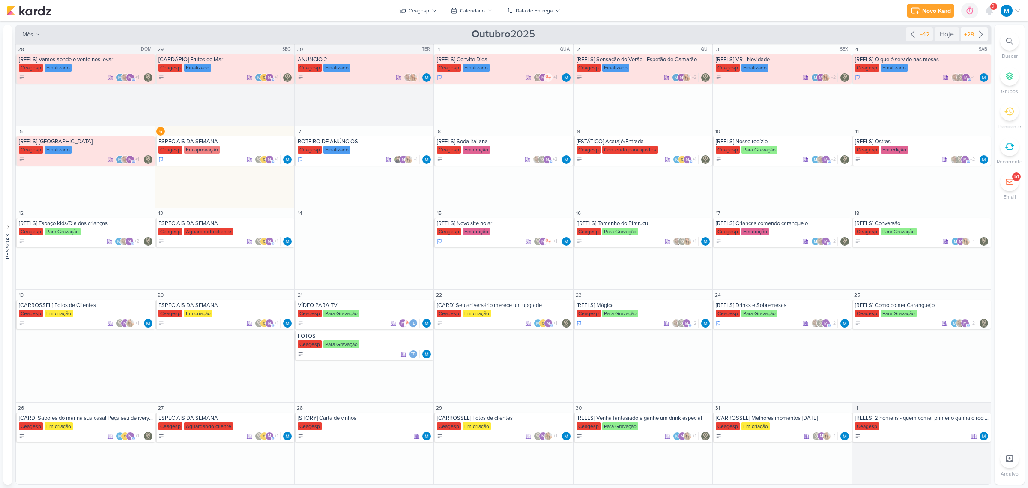
click at [731, 38] on icon at bounding box center [981, 34] width 10 height 10
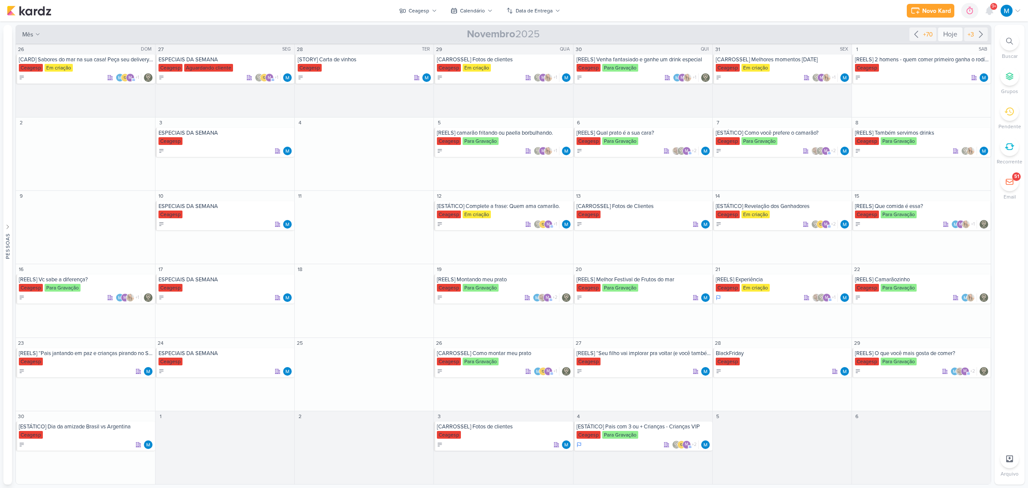
click at [731, 34] on div "Hoje" at bounding box center [950, 34] width 24 height 14
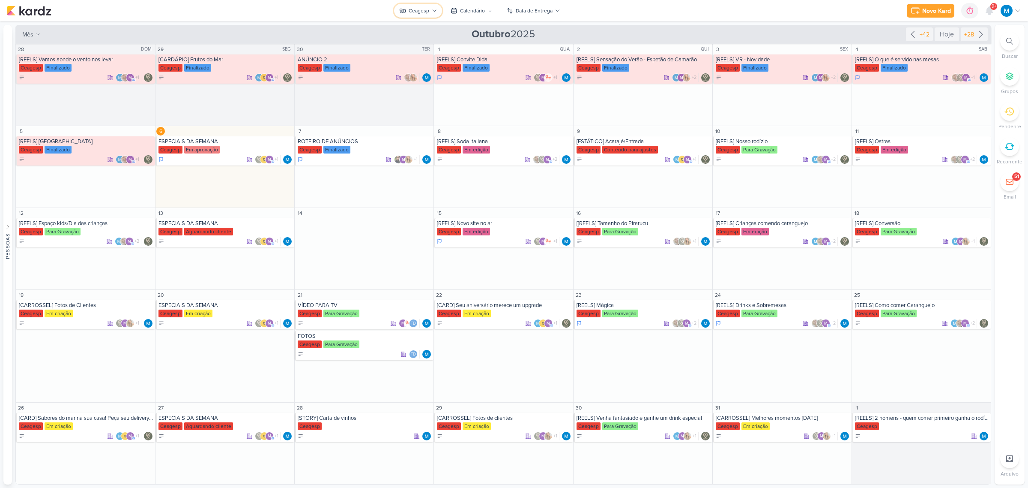
click at [429, 7] on button "Ceagesp" at bounding box center [418, 11] width 48 height 14
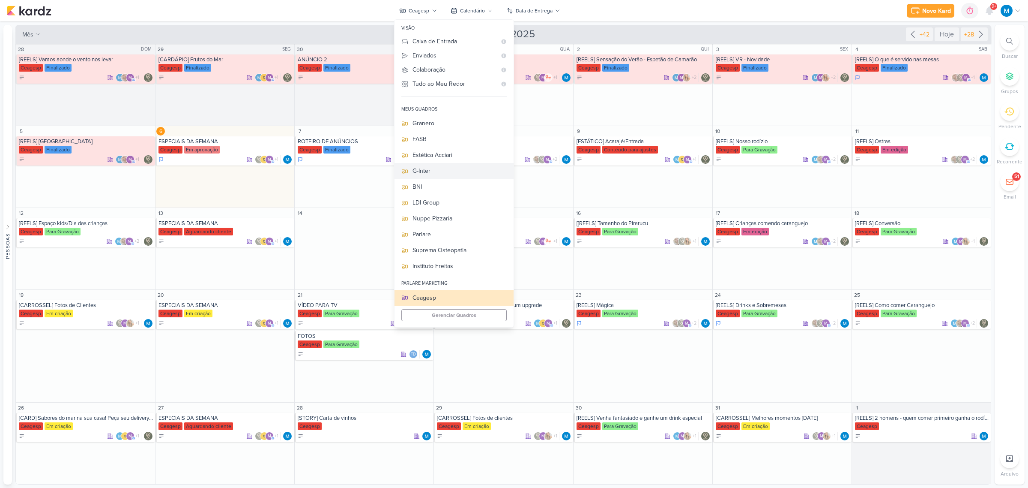
click at [425, 172] on div "G-Inter" at bounding box center [460, 170] width 94 height 9
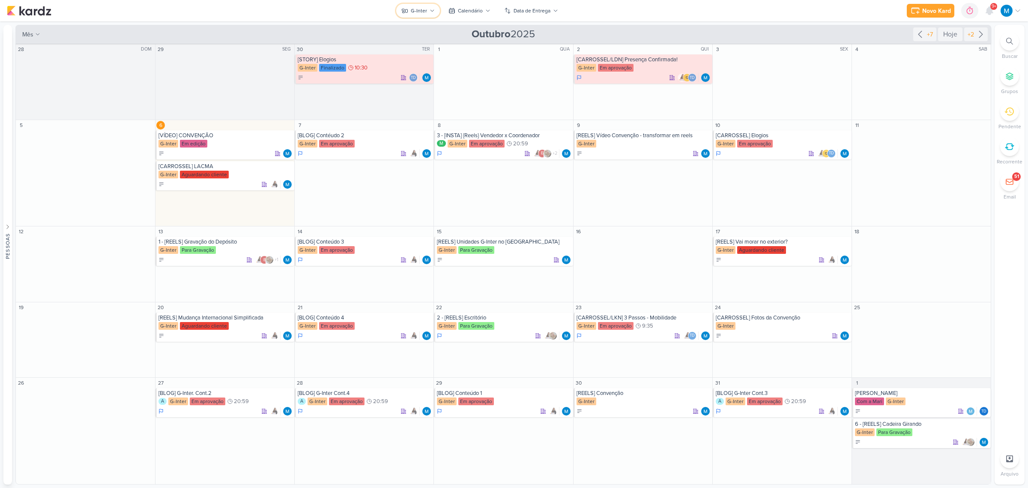
click at [430, 7] on button "G-Inter" at bounding box center [418, 11] width 44 height 14
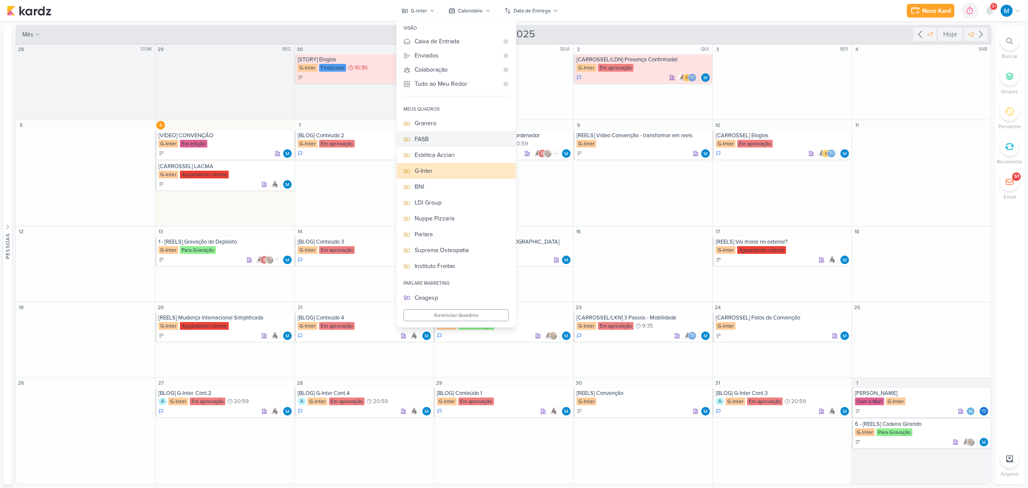
click at [428, 134] on button "FASB" at bounding box center [456, 139] width 119 height 16
